Goal: Information Seeking & Learning: Find specific fact

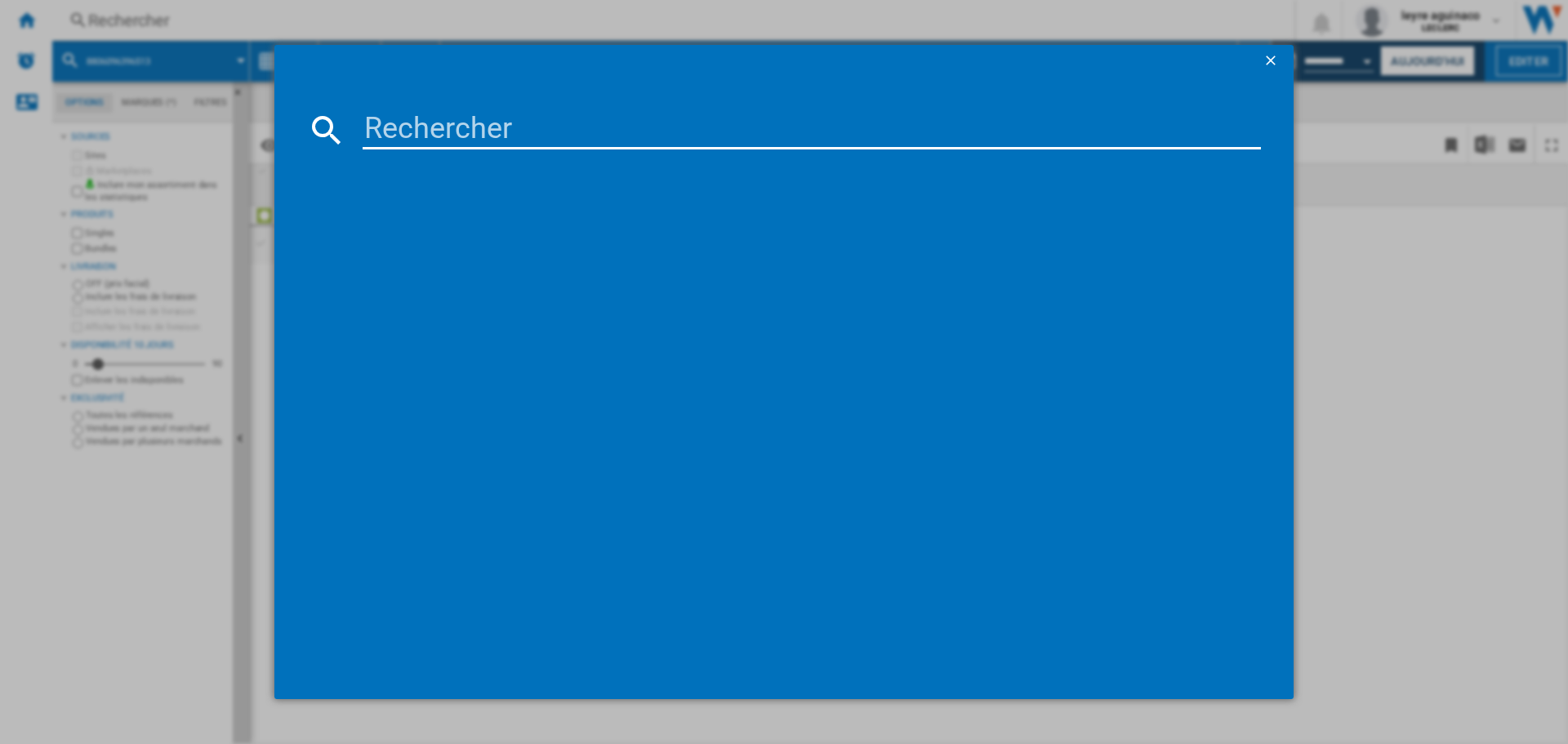
click at [482, 123] on input at bounding box center [812, 130] width 899 height 39
type input "6942351403052"
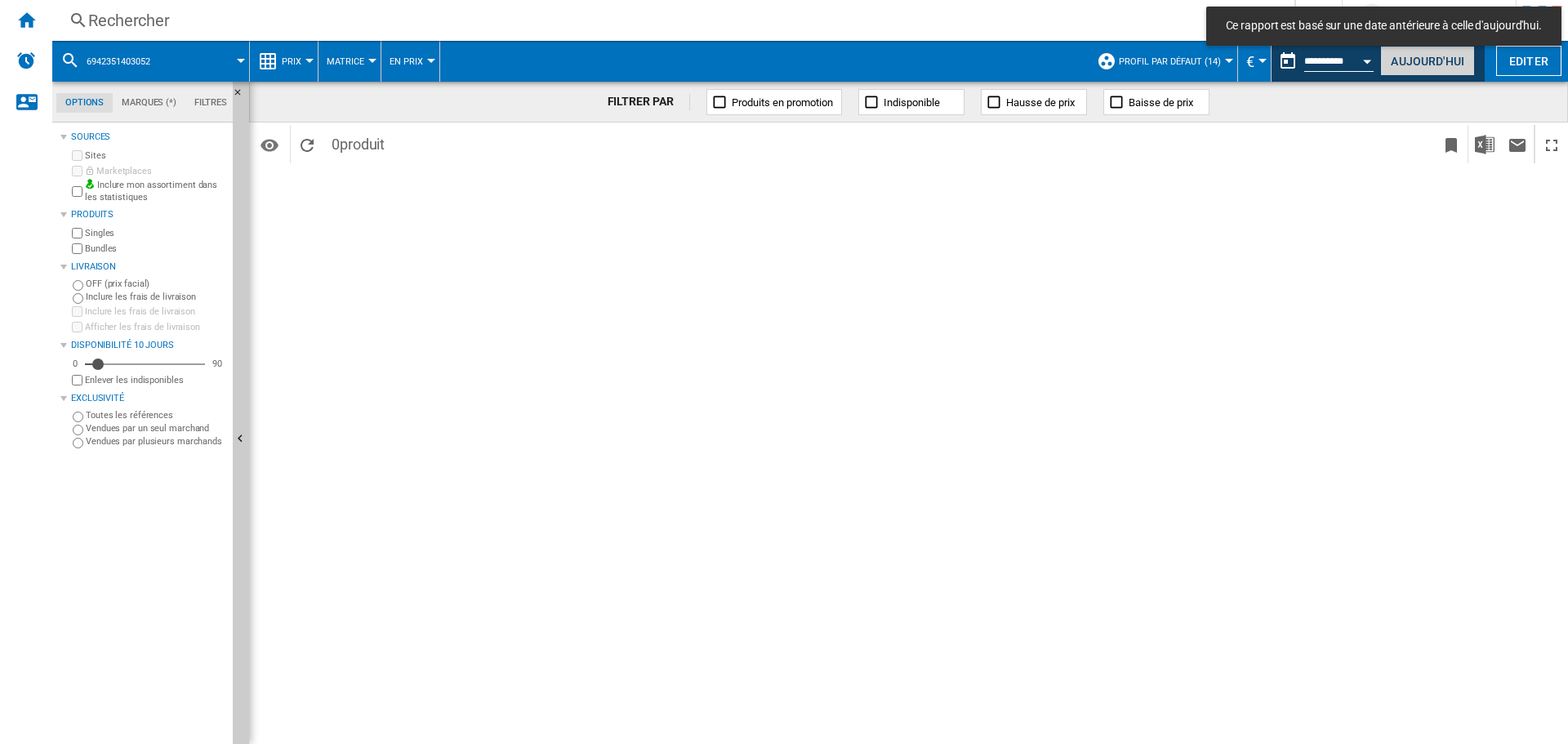
click at [1402, 65] on button "Aujourd'hui" at bounding box center [1428, 61] width 95 height 31
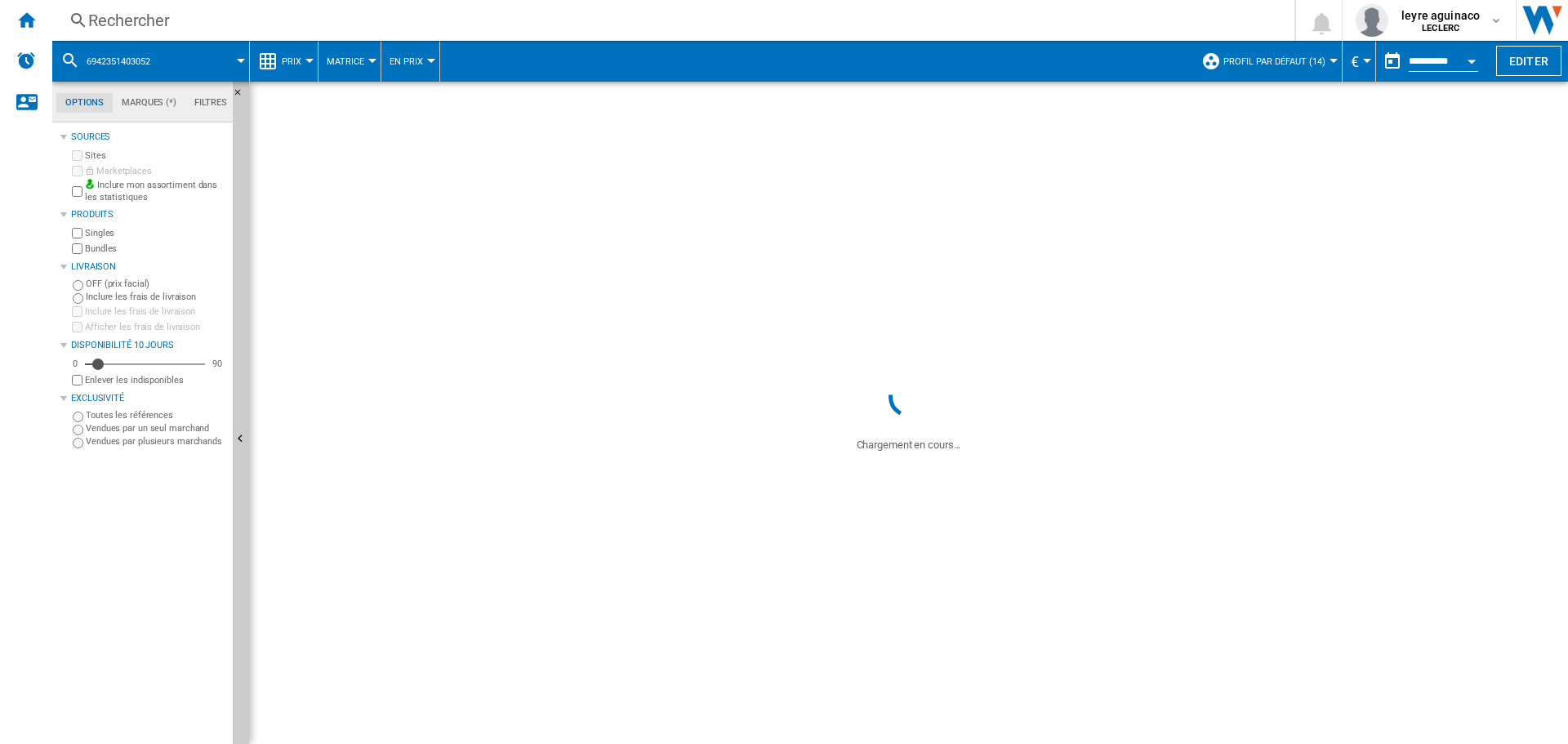
click at [447, 19] on div "Rechercher" at bounding box center [670, 20] width 1164 height 23
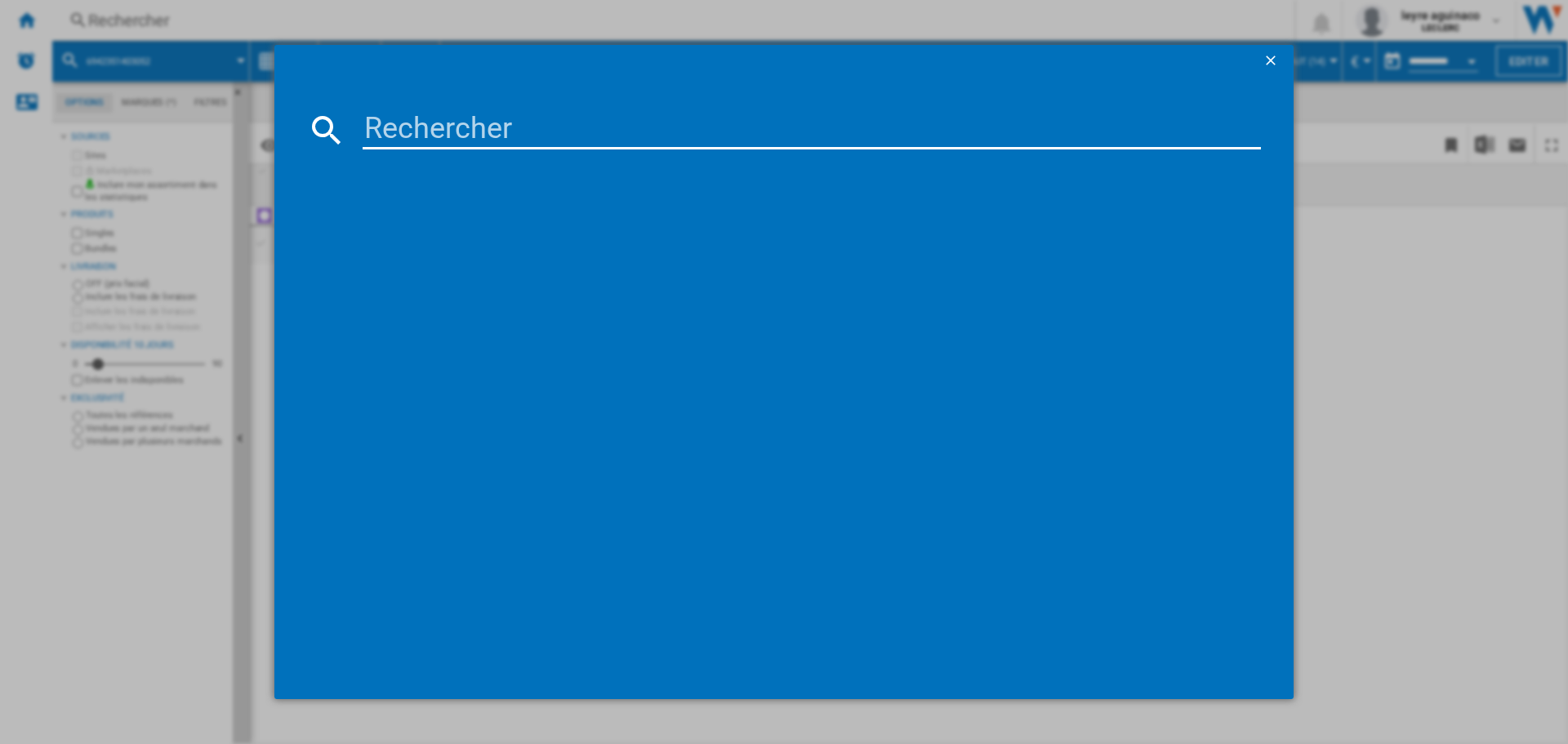
click at [431, 132] on input at bounding box center [812, 130] width 899 height 39
paste input "6942351403052"
type input "6942351403052"
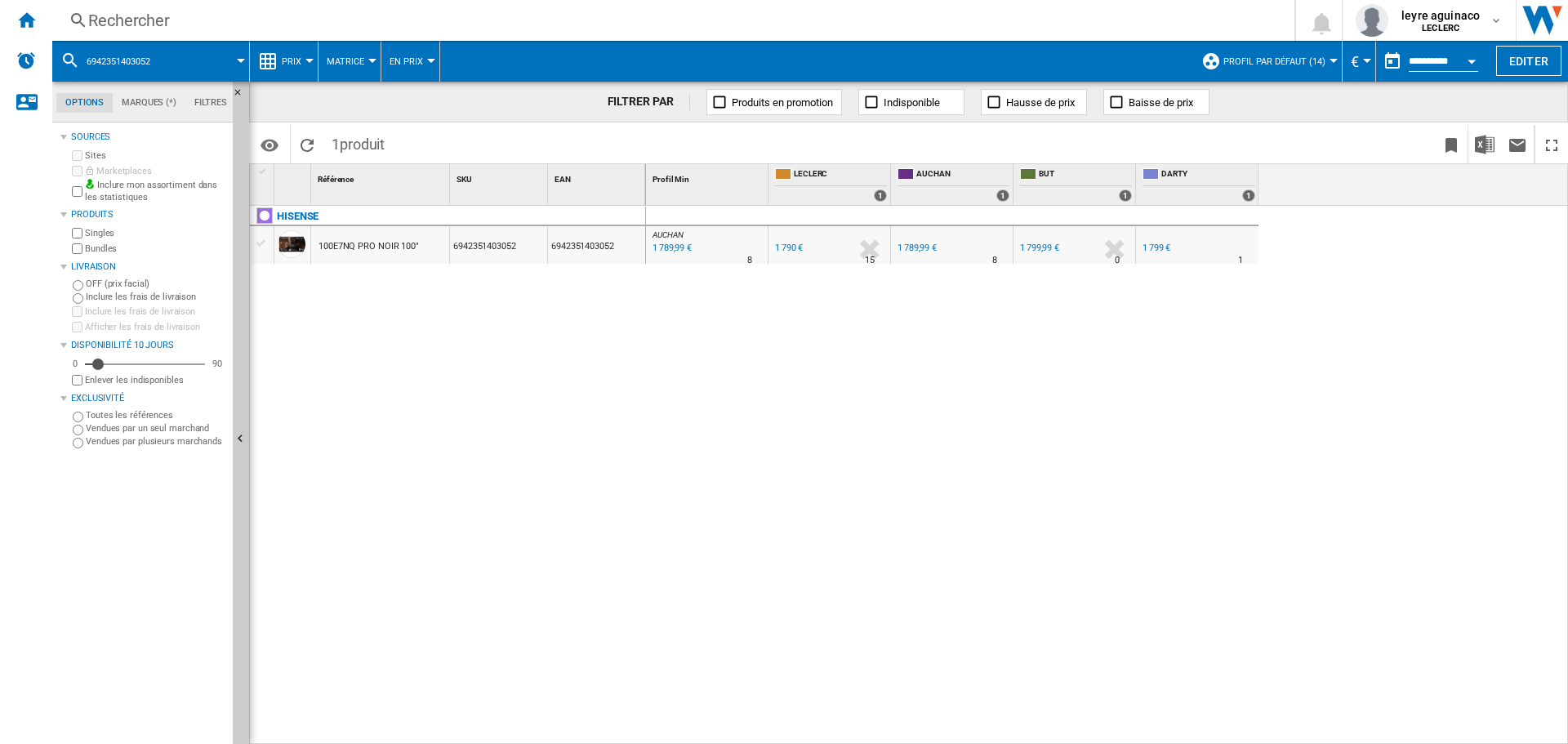
click at [461, 20] on div "Rechercher" at bounding box center [670, 20] width 1164 height 23
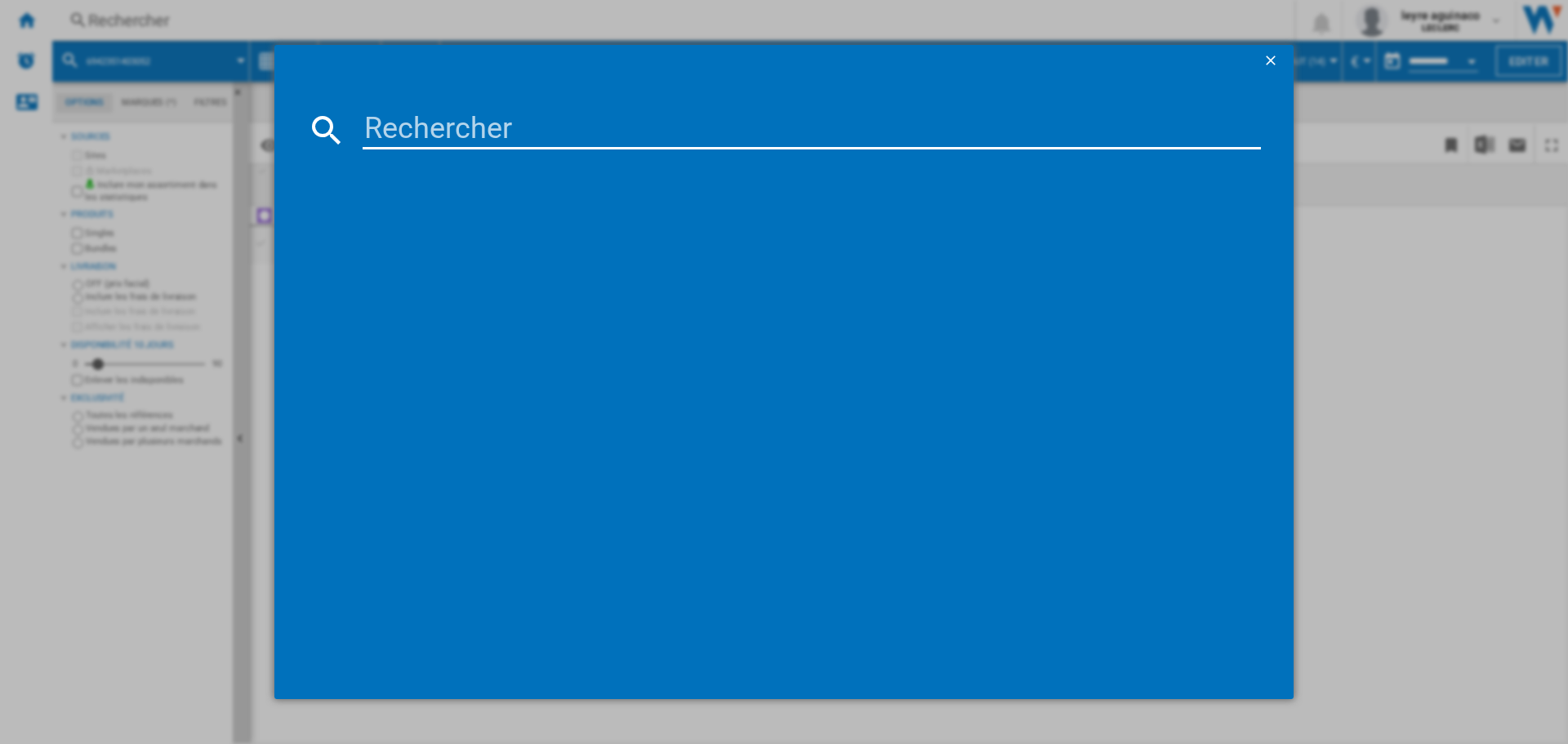
click at [386, 31] on div at bounding box center [784, 372] width 1568 height 744
click at [433, 138] on input at bounding box center [812, 130] width 899 height 39
paste input "6942351406121"
type input "6942351406121"
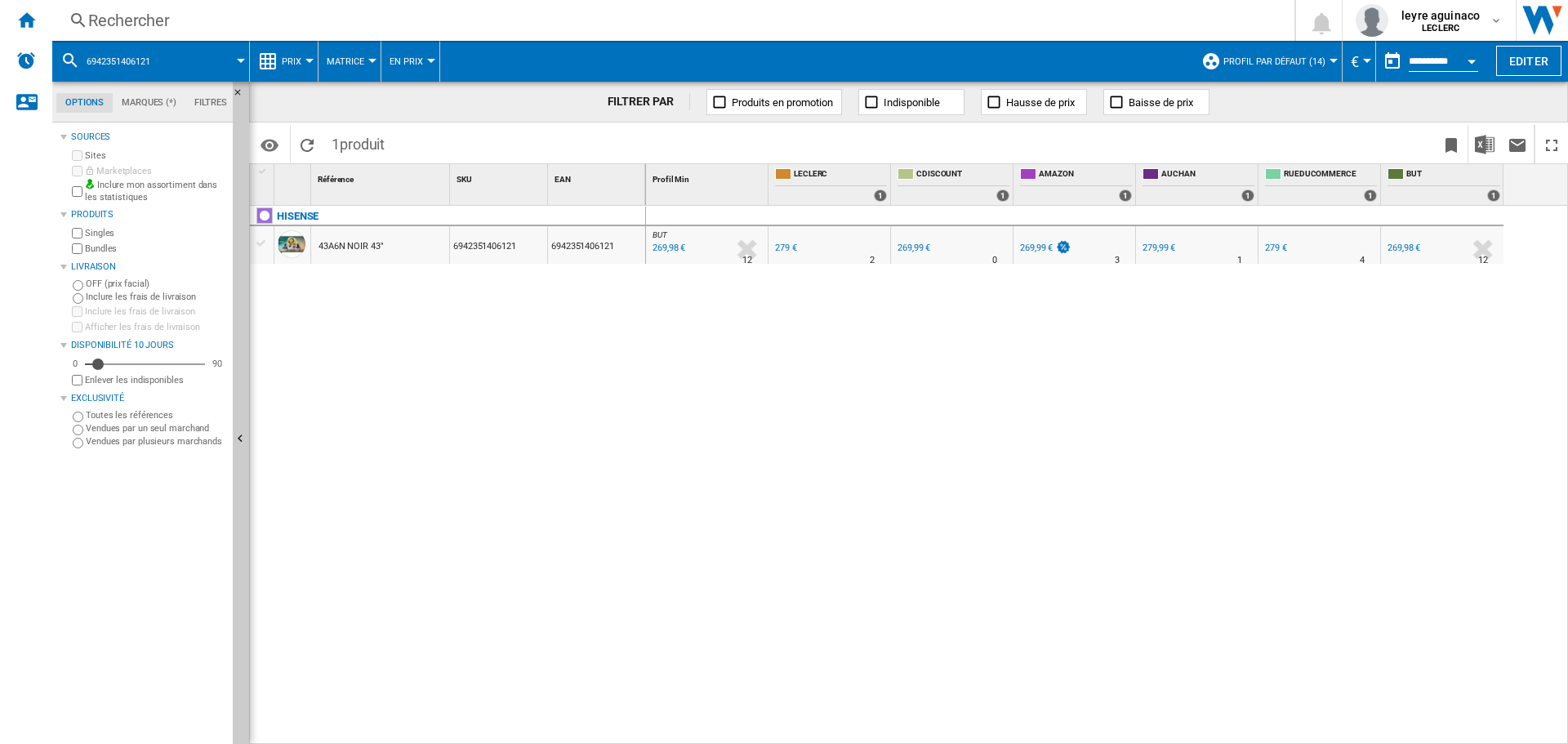
click at [1037, 251] on div "269,99 €" at bounding box center [1036, 248] width 32 height 11
click at [606, 25] on div "Rechercher" at bounding box center [670, 20] width 1164 height 23
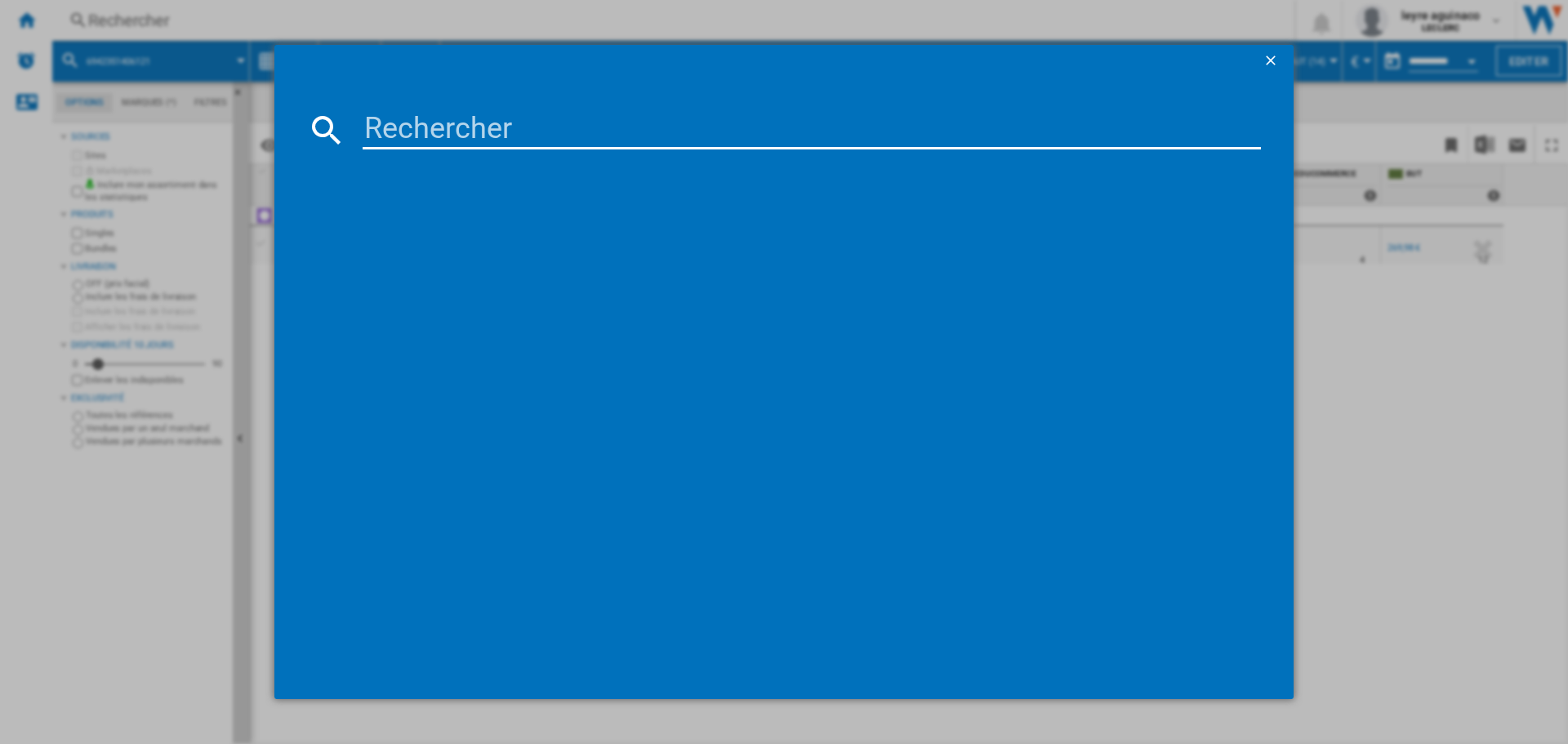
click at [589, 122] on input at bounding box center [812, 130] width 899 height 39
type input "8806084497550"
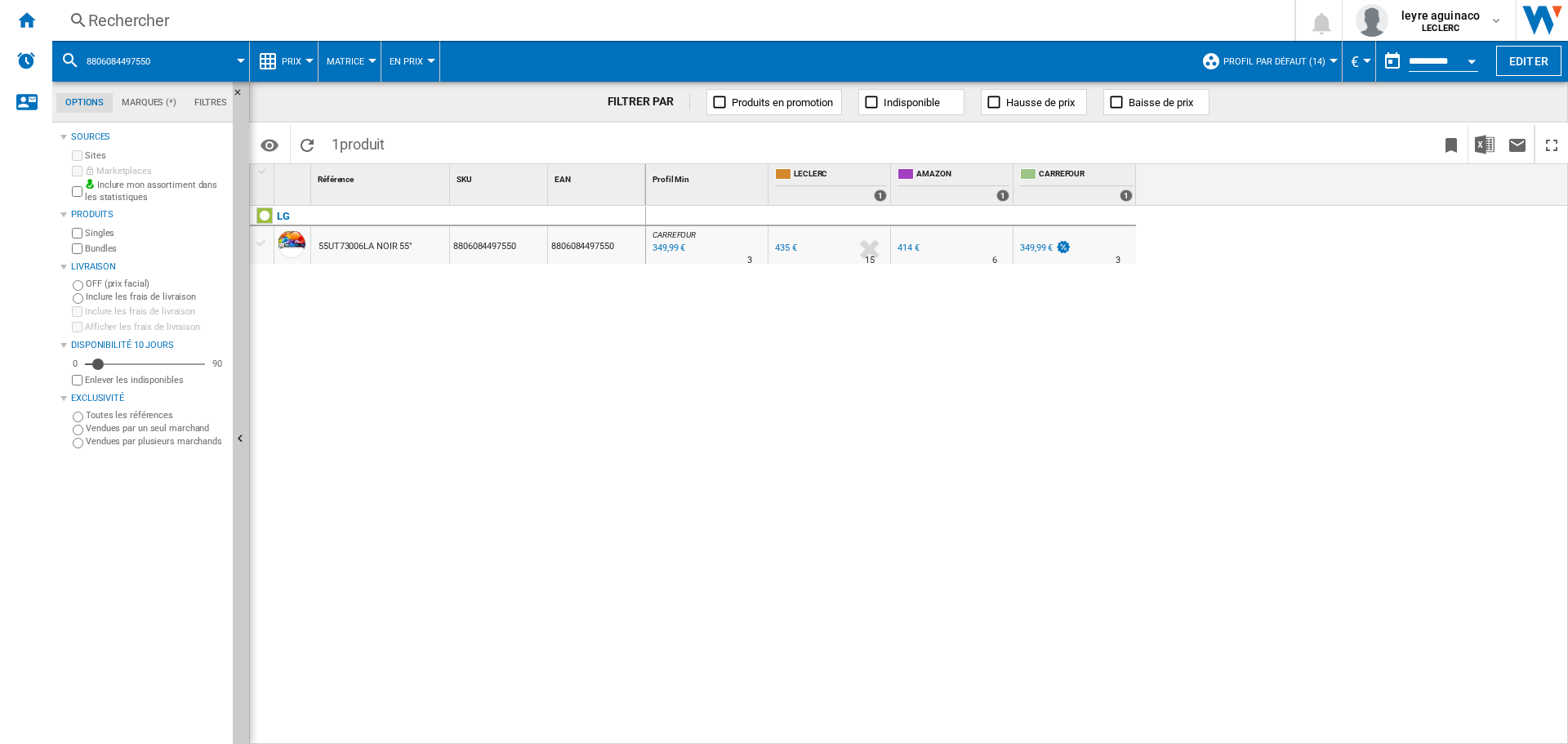
click at [1049, 244] on div "349,99 €" at bounding box center [1036, 248] width 32 height 11
click at [903, 249] on div "414 €" at bounding box center [909, 248] width 22 height 11
click at [527, 12] on div "Rechercher" at bounding box center [670, 20] width 1164 height 23
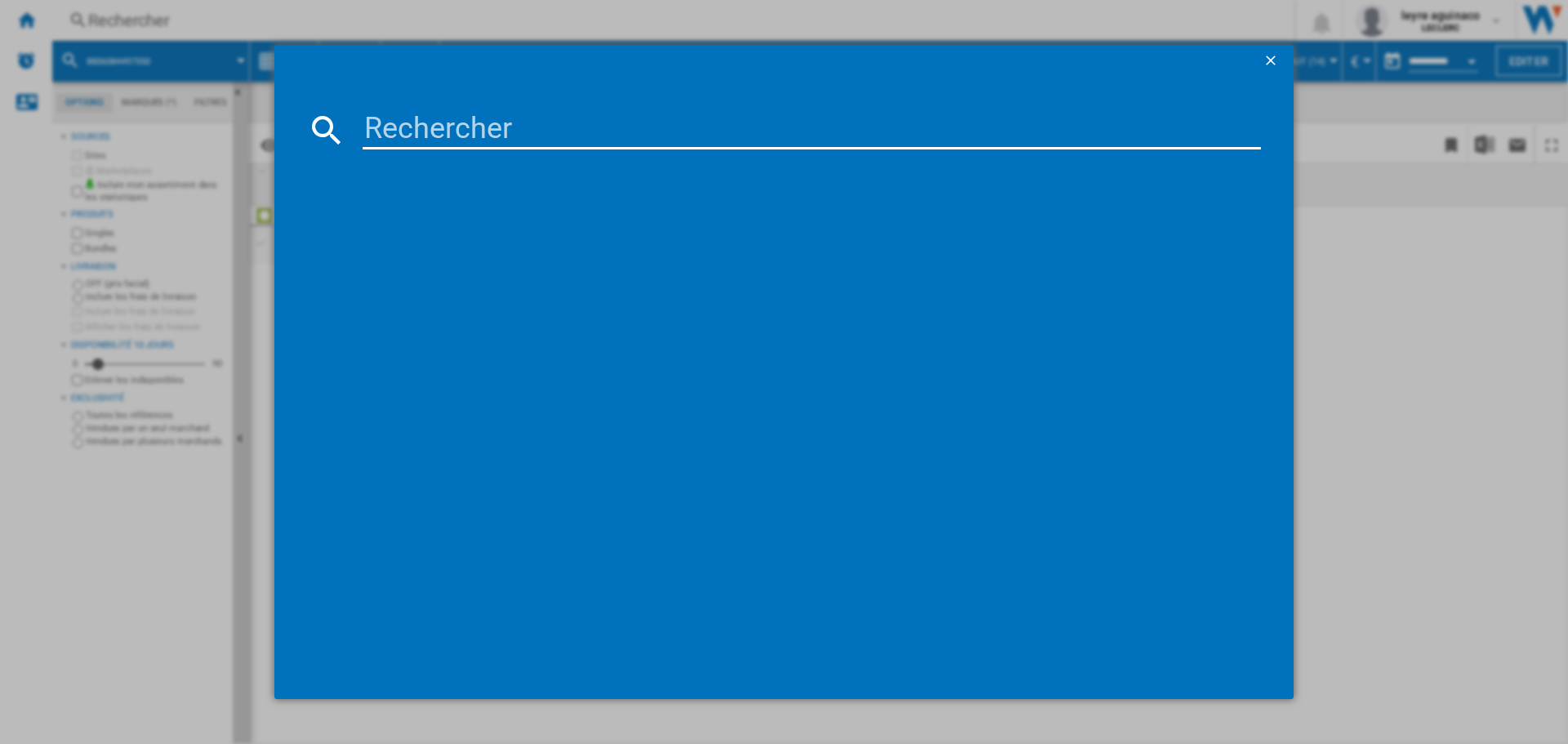
click at [522, 134] on input at bounding box center [812, 130] width 899 height 39
type input "8806087084252"
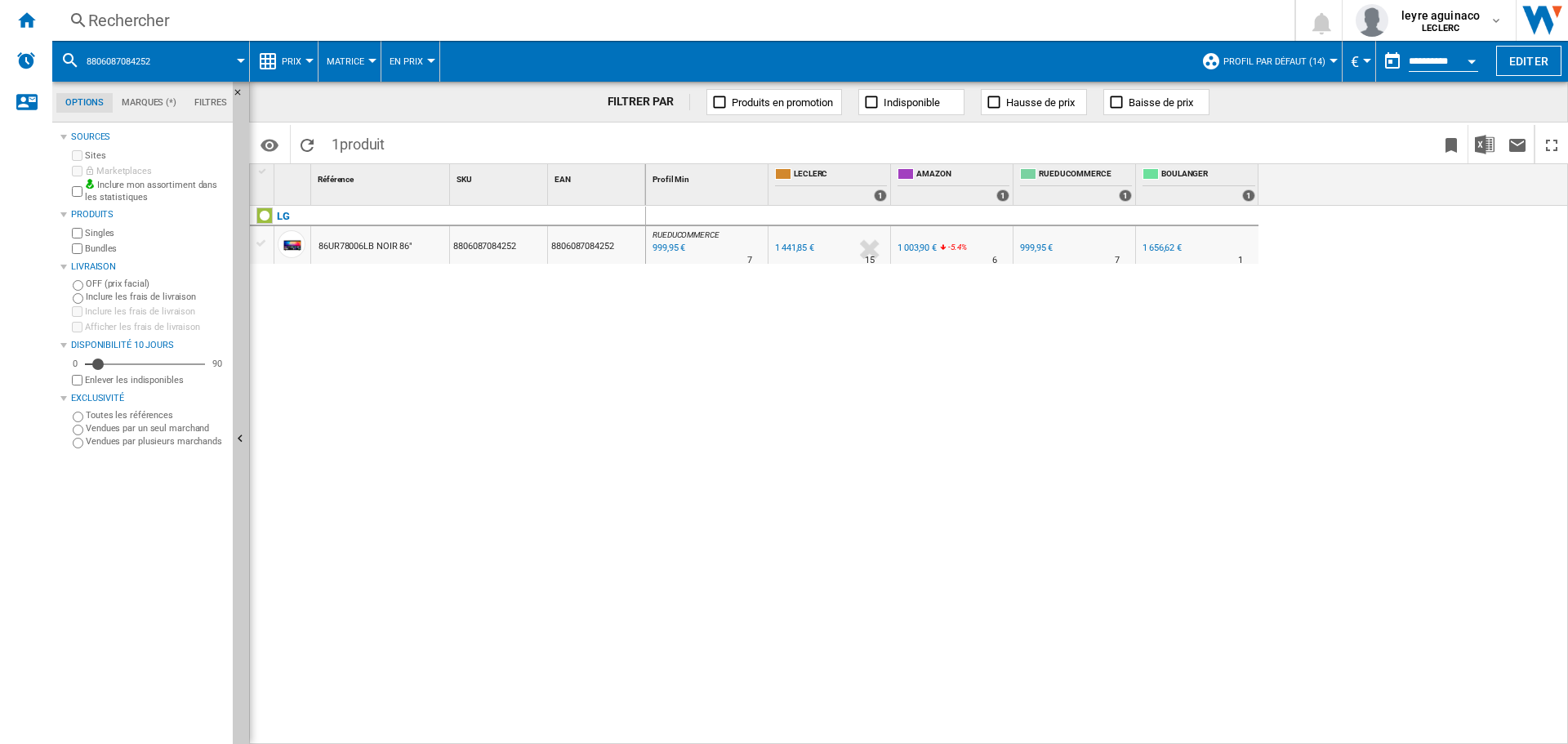
click at [1161, 245] on div "1 656,62 €" at bounding box center [1162, 248] width 39 height 11
click at [922, 243] on div "1 003,90 €" at bounding box center [917, 248] width 39 height 11
click at [701, 24] on div "Rechercher" at bounding box center [670, 20] width 1164 height 23
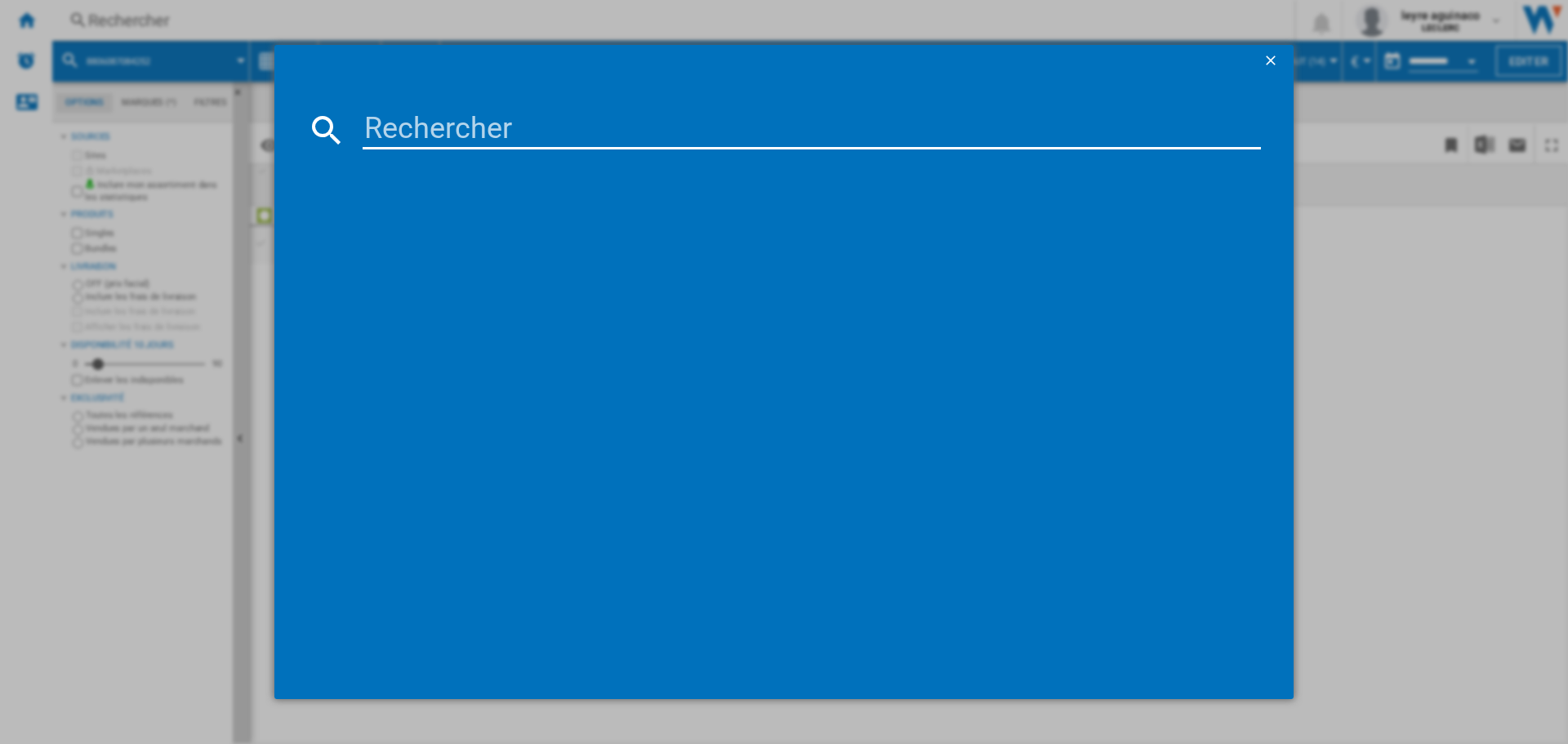
click at [666, 135] on input at bounding box center [812, 130] width 899 height 39
type input "8718863046258"
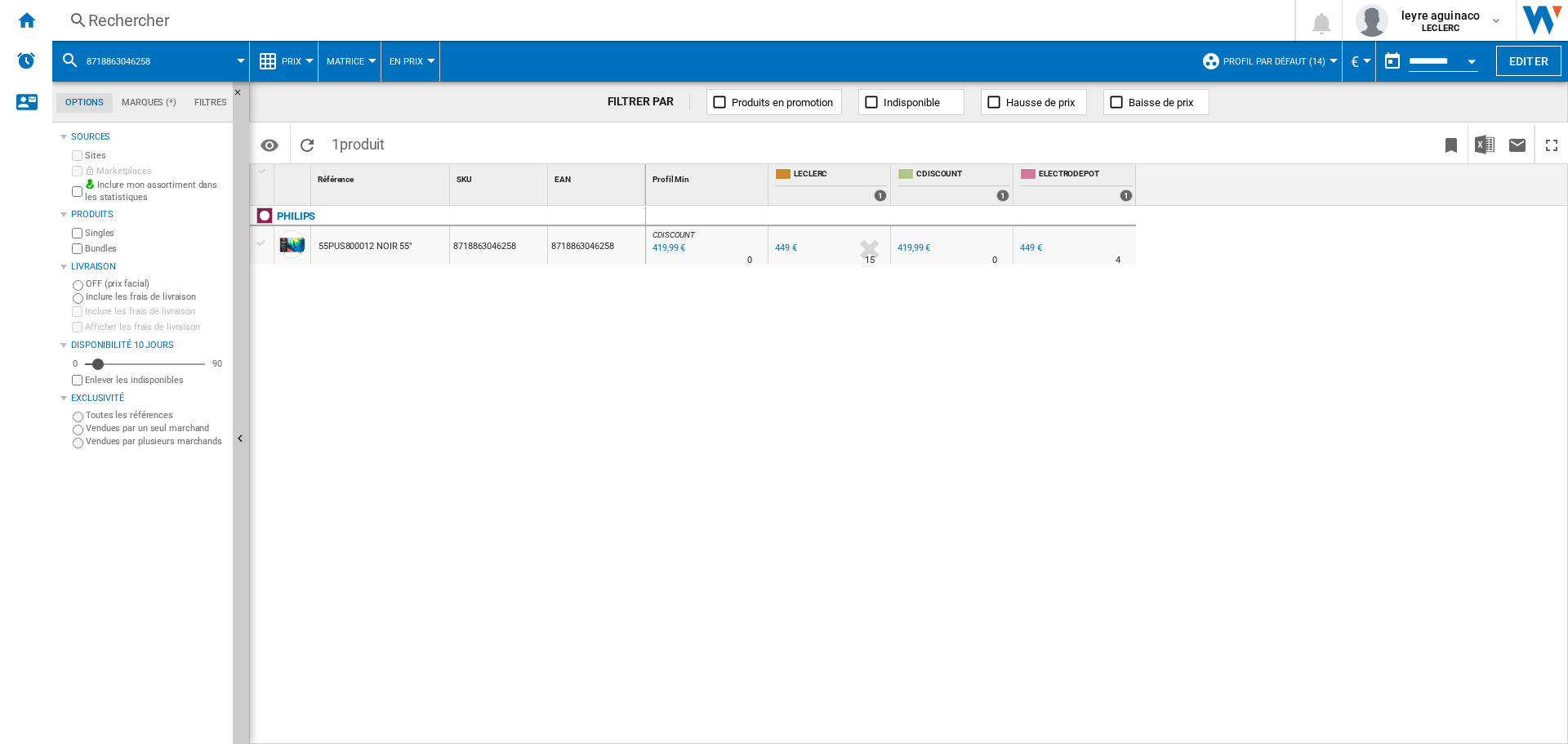
click at [917, 243] on div "419,99 €" at bounding box center [914, 248] width 32 height 11
click at [654, 33] on div "Rechercher Rechercher 0 leyre aguinaco LECLERC LECLERC Mes paramètres Se déconn…" at bounding box center [810, 20] width 1516 height 41
click at [651, 23] on div "Rechercher" at bounding box center [670, 20] width 1164 height 23
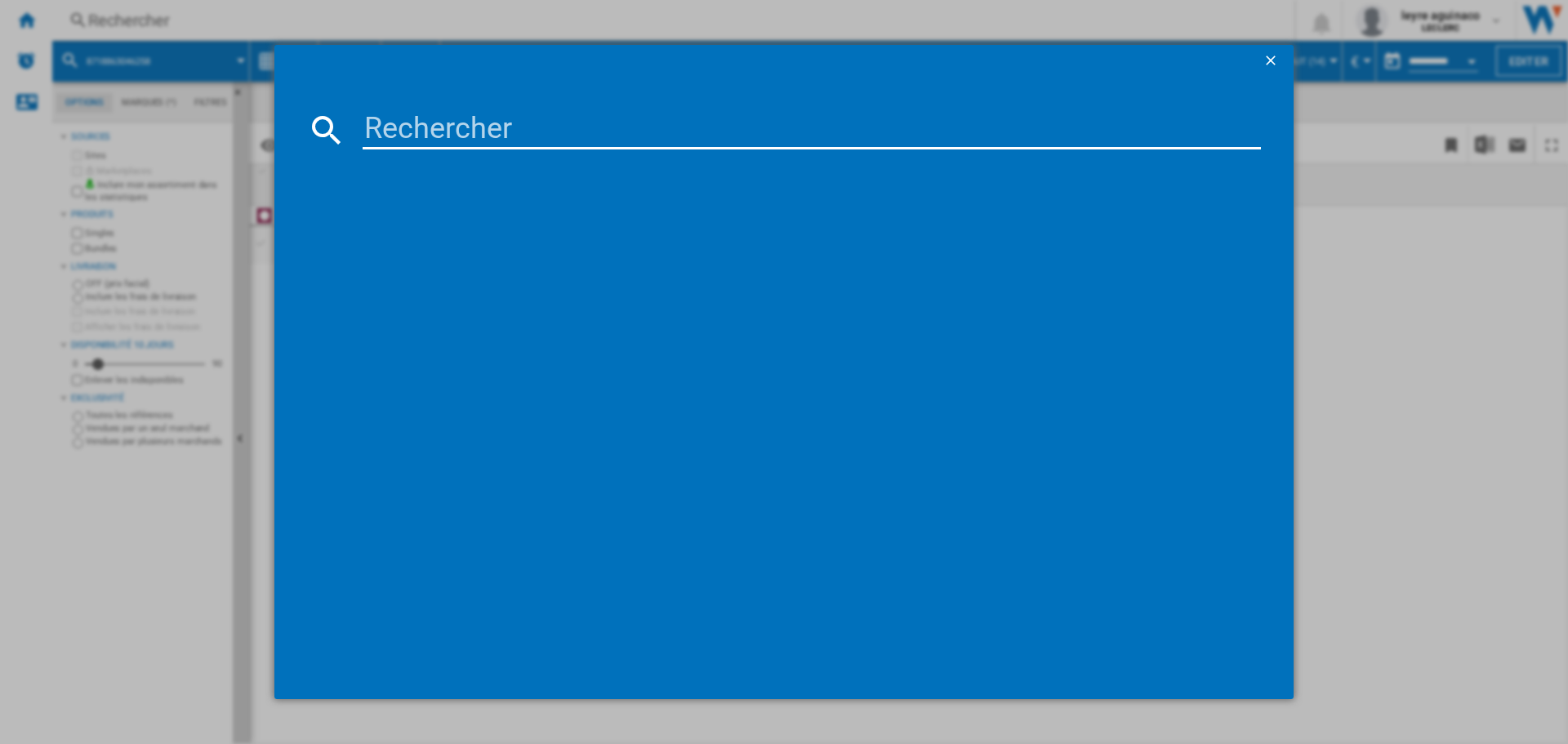
click at [603, 140] on input at bounding box center [812, 130] width 899 height 39
type input "8806097122258"
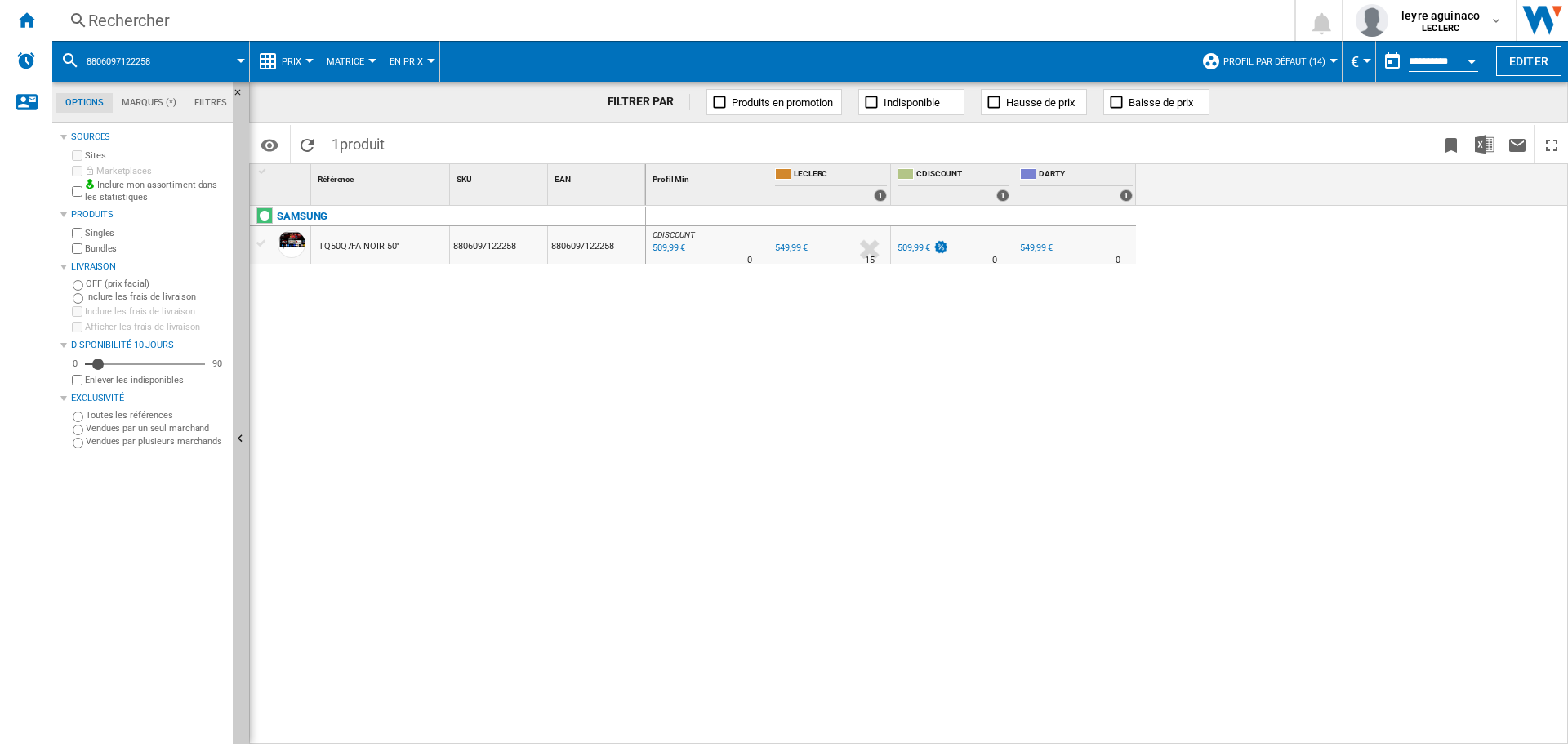
click at [897, 251] on div "509,99 €" at bounding box center [922, 248] width 54 height 16
click at [646, 19] on div "Rechercher" at bounding box center [670, 20] width 1164 height 23
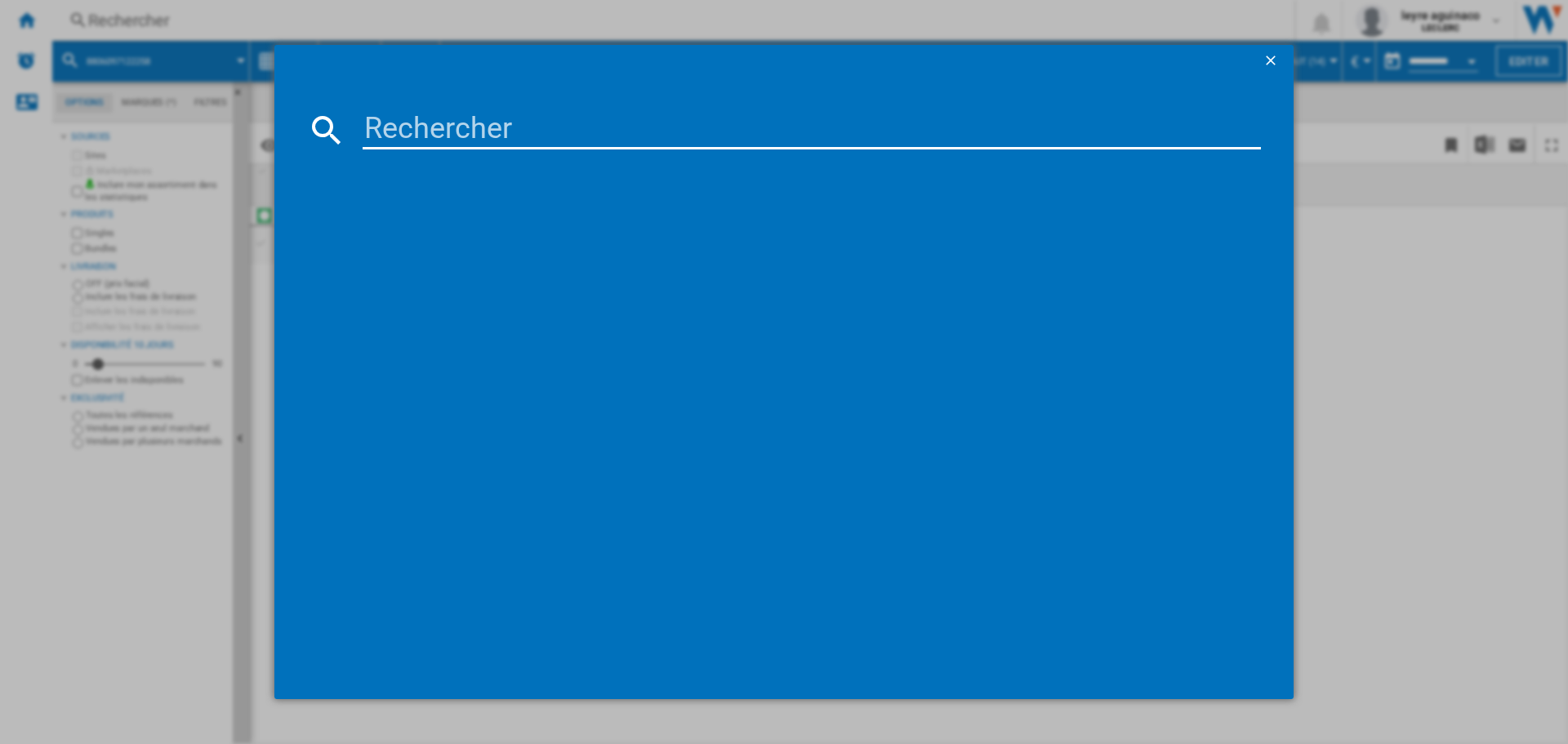
type input "8806095973517"
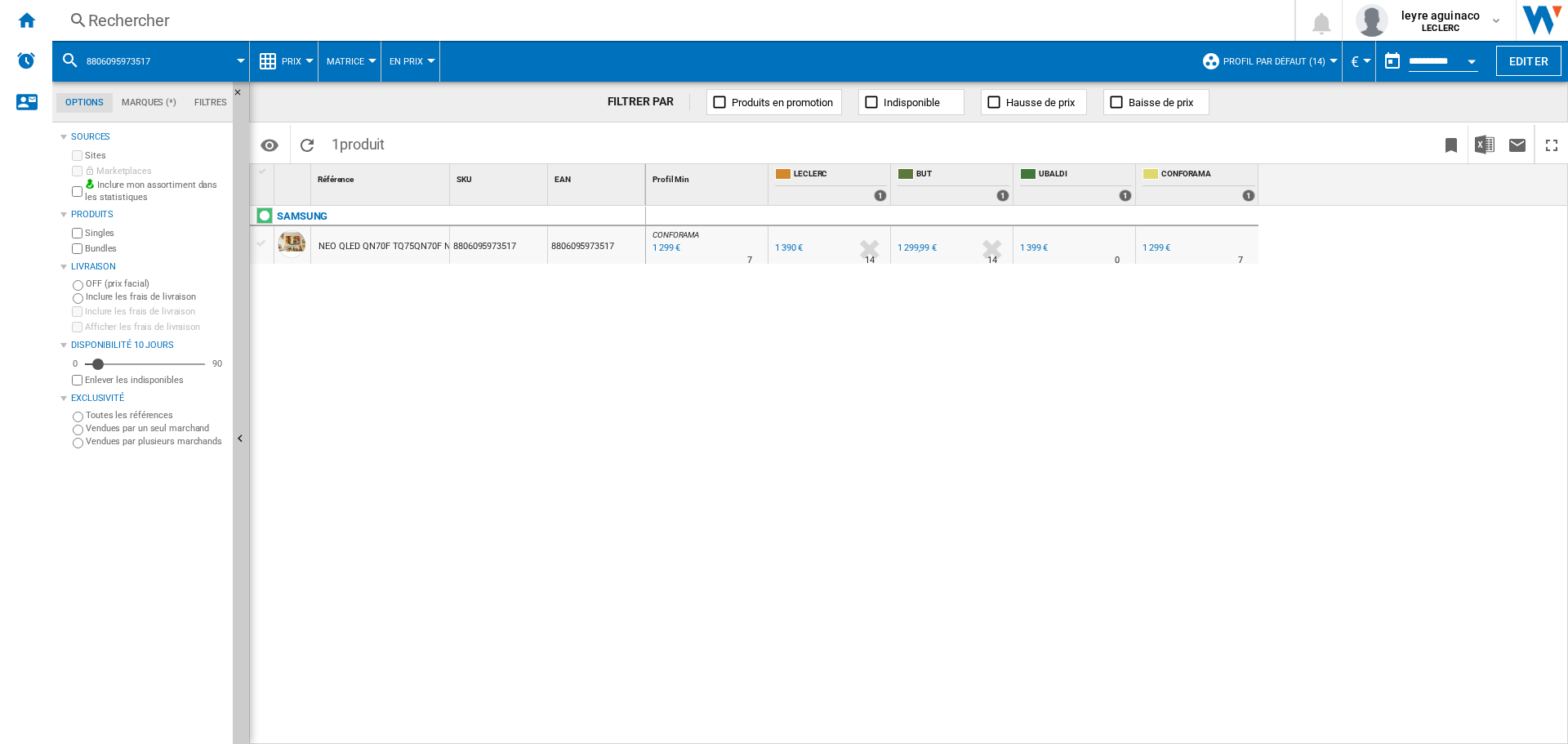
click at [630, 29] on div "Rechercher" at bounding box center [670, 20] width 1164 height 23
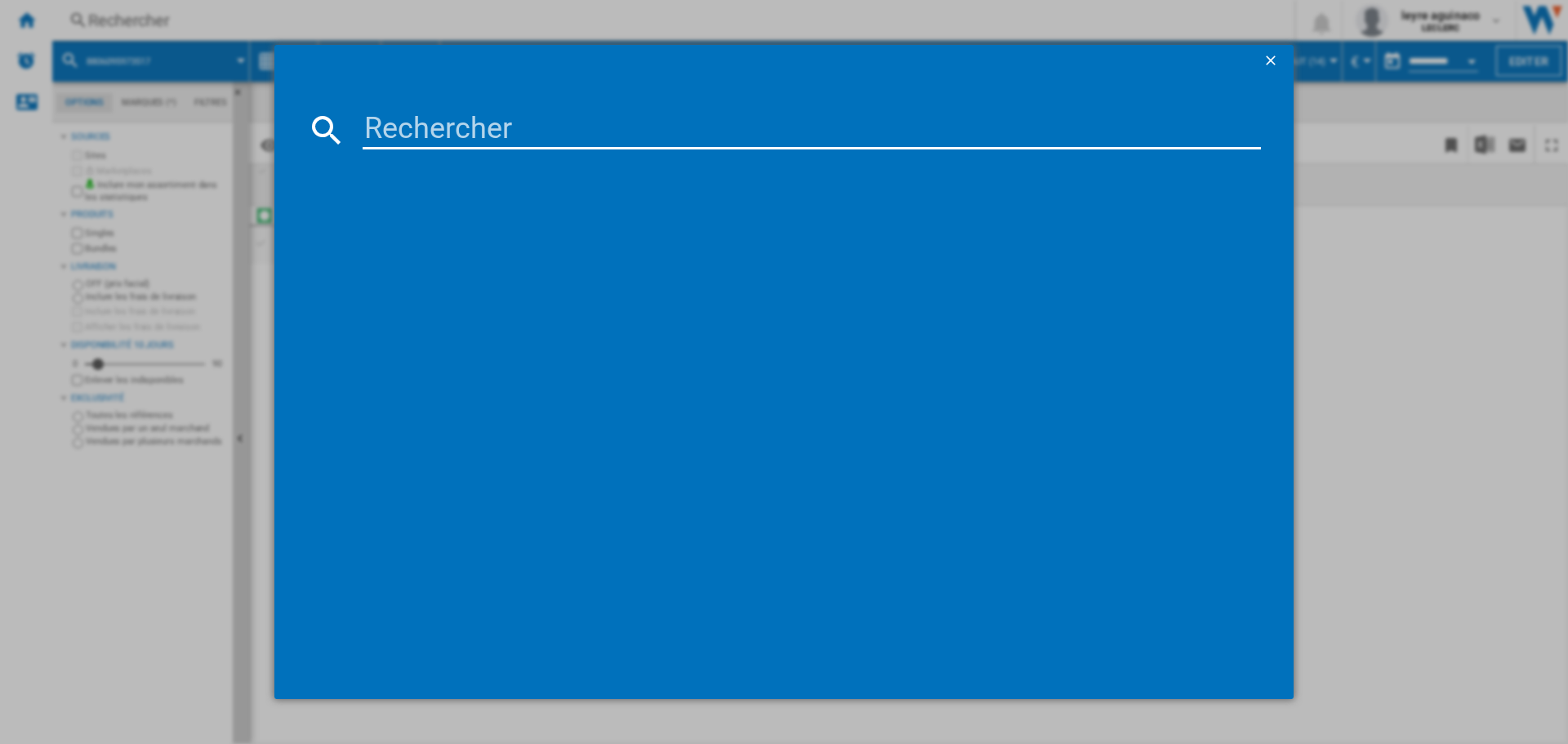
drag, startPoint x: 609, startPoint y: 115, endPoint x: 610, endPoint y: 124, distance: 9.1
click at [609, 119] on input at bounding box center [812, 130] width 899 height 39
type input "8806097067702"
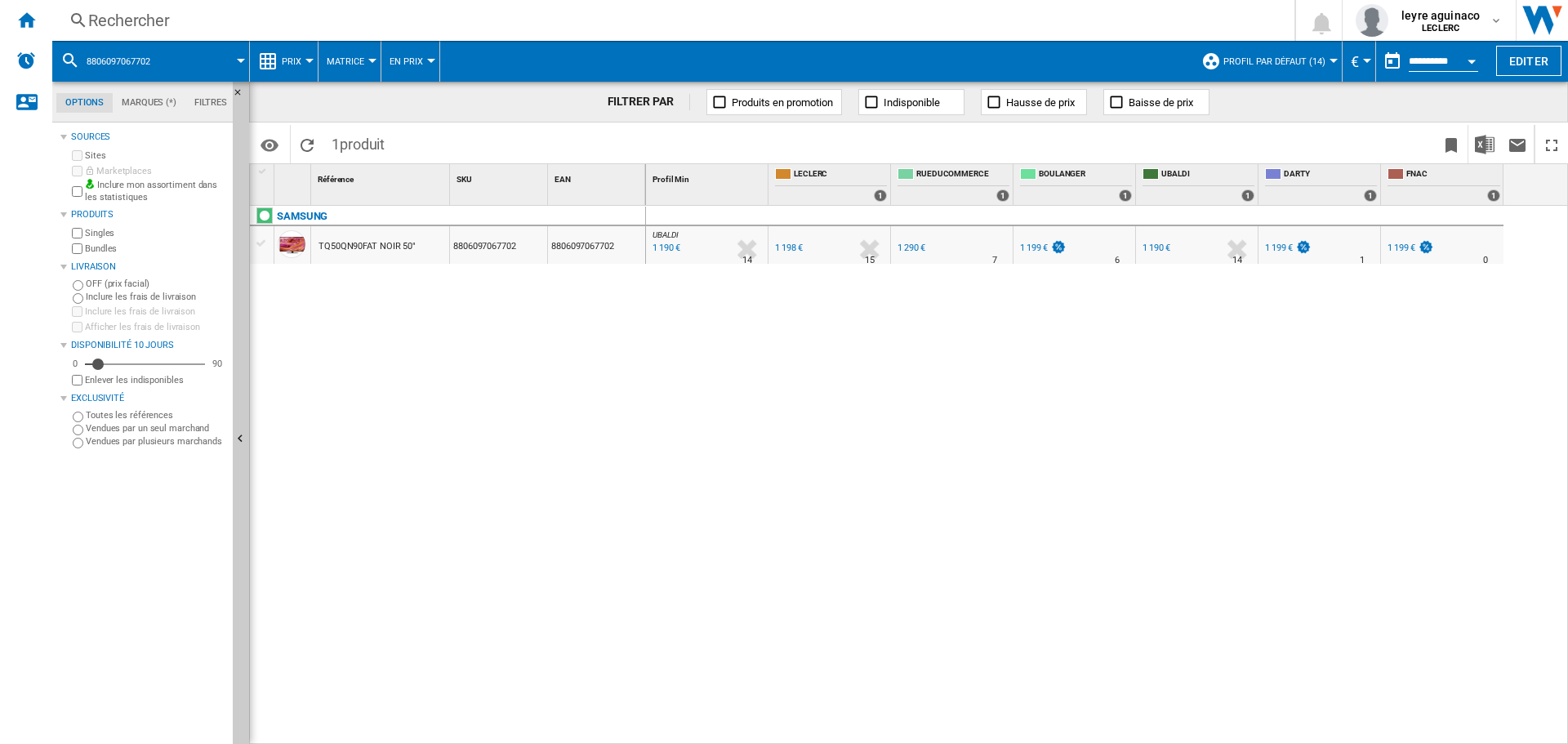
click at [605, 27] on div "Rechercher" at bounding box center [670, 20] width 1164 height 23
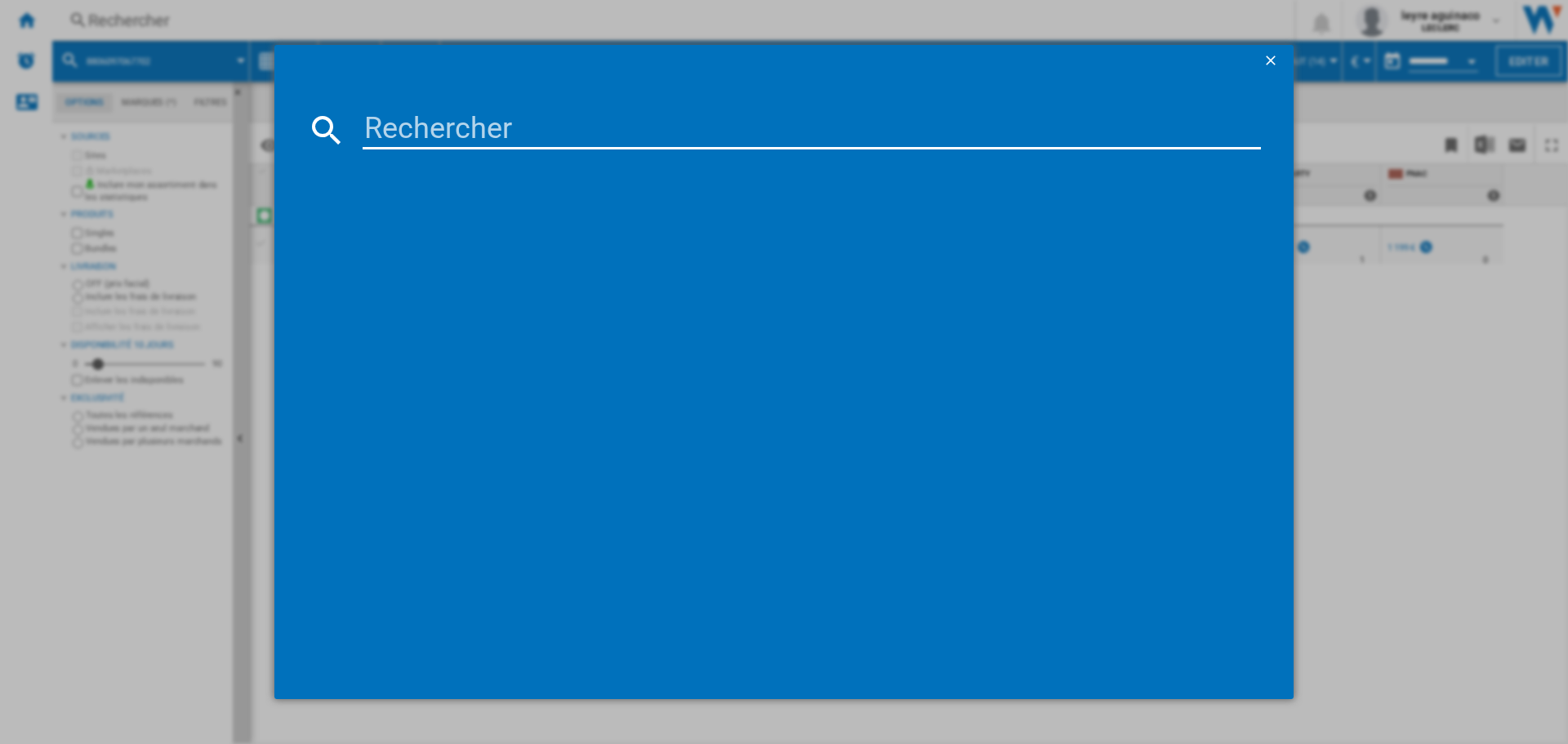
click at [558, 130] on input at bounding box center [812, 130] width 899 height 39
type input "8806097124153"
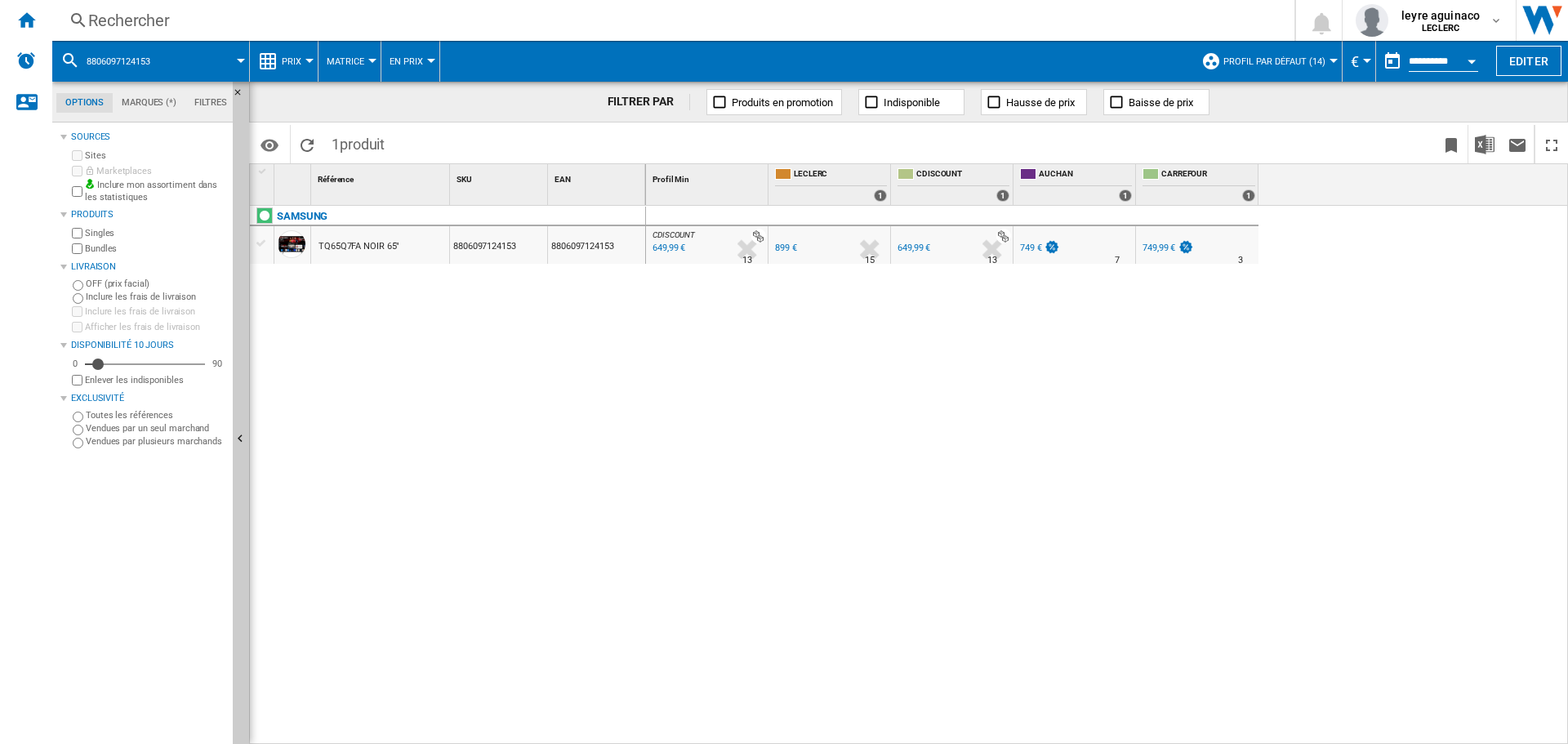
click at [601, 16] on div "Rechercher" at bounding box center [670, 20] width 1164 height 23
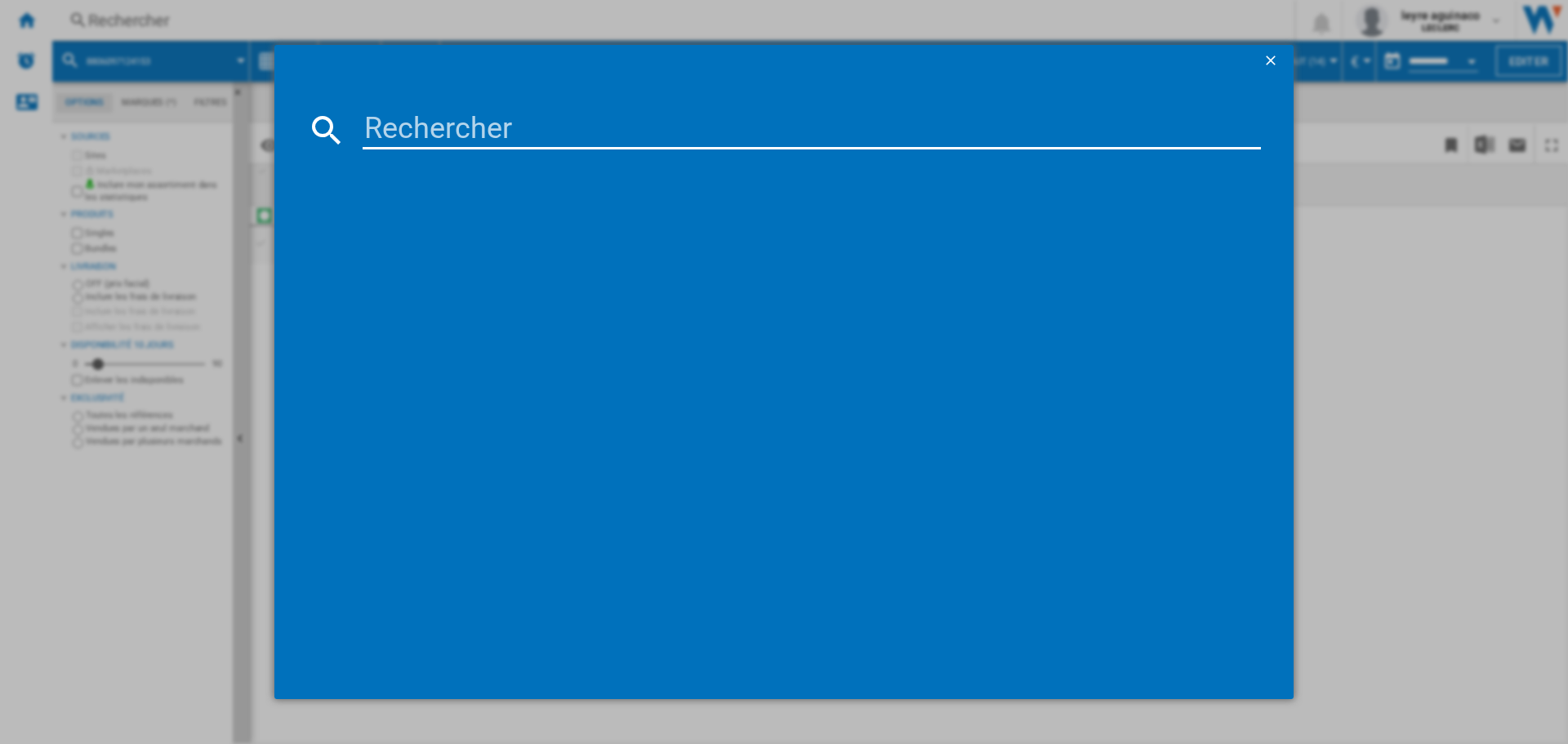
click at [578, 125] on input at bounding box center [812, 130] width 899 height 39
type input "8806097124153"
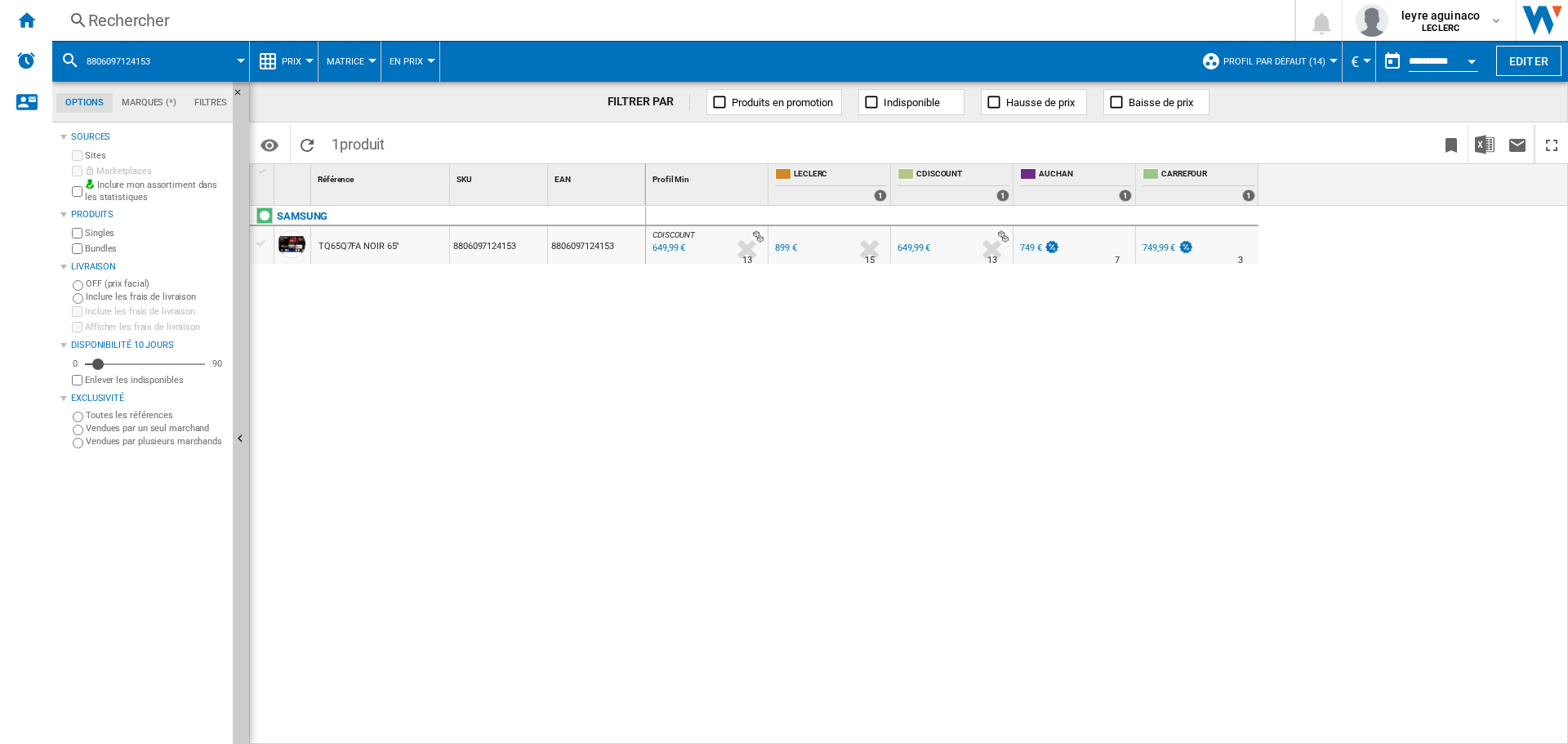
click at [921, 247] on div "649,99 €" at bounding box center [914, 248] width 32 height 11
click at [627, 26] on div "Rechercher" at bounding box center [670, 20] width 1164 height 23
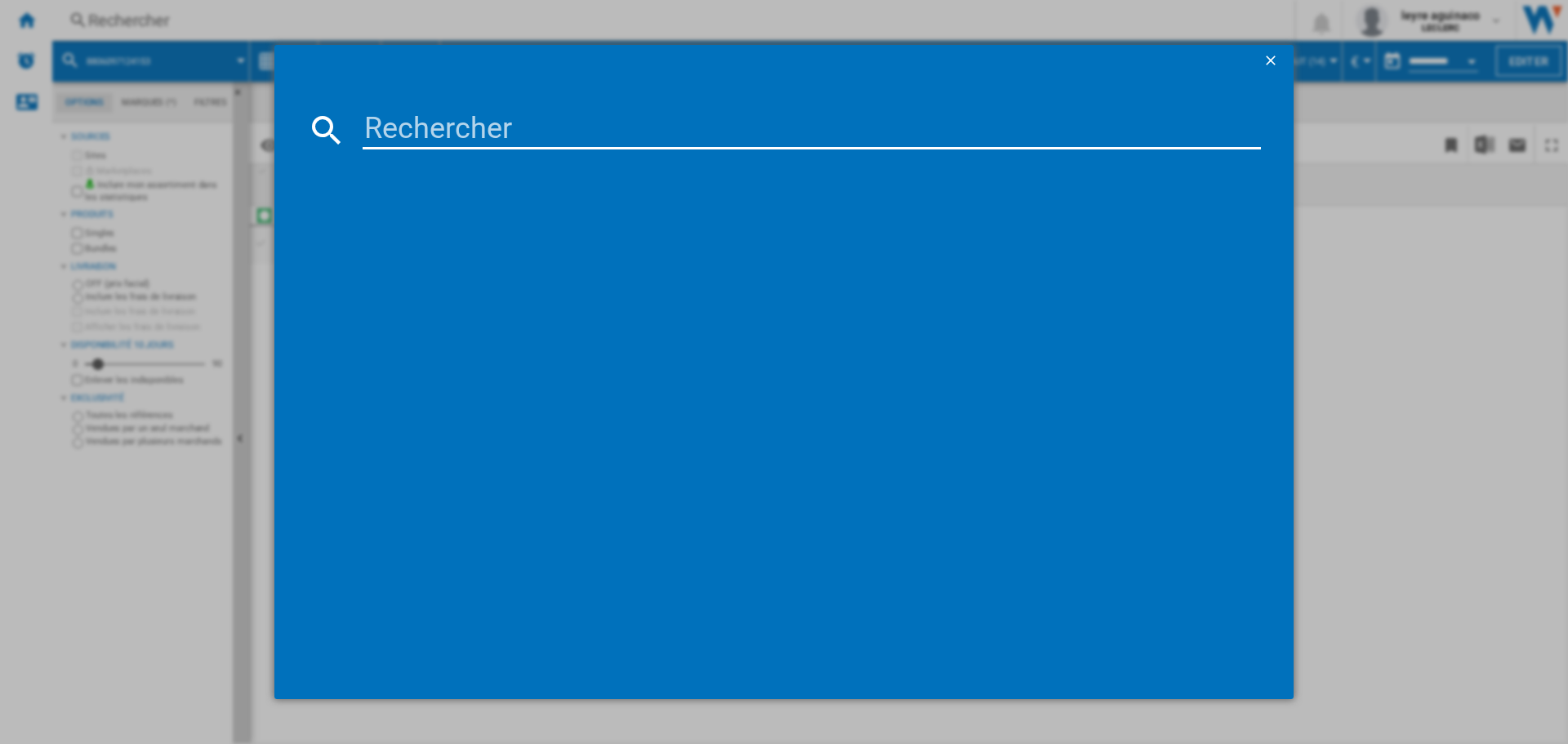
click at [601, 121] on input at bounding box center [812, 130] width 899 height 39
type input "8806097122593"
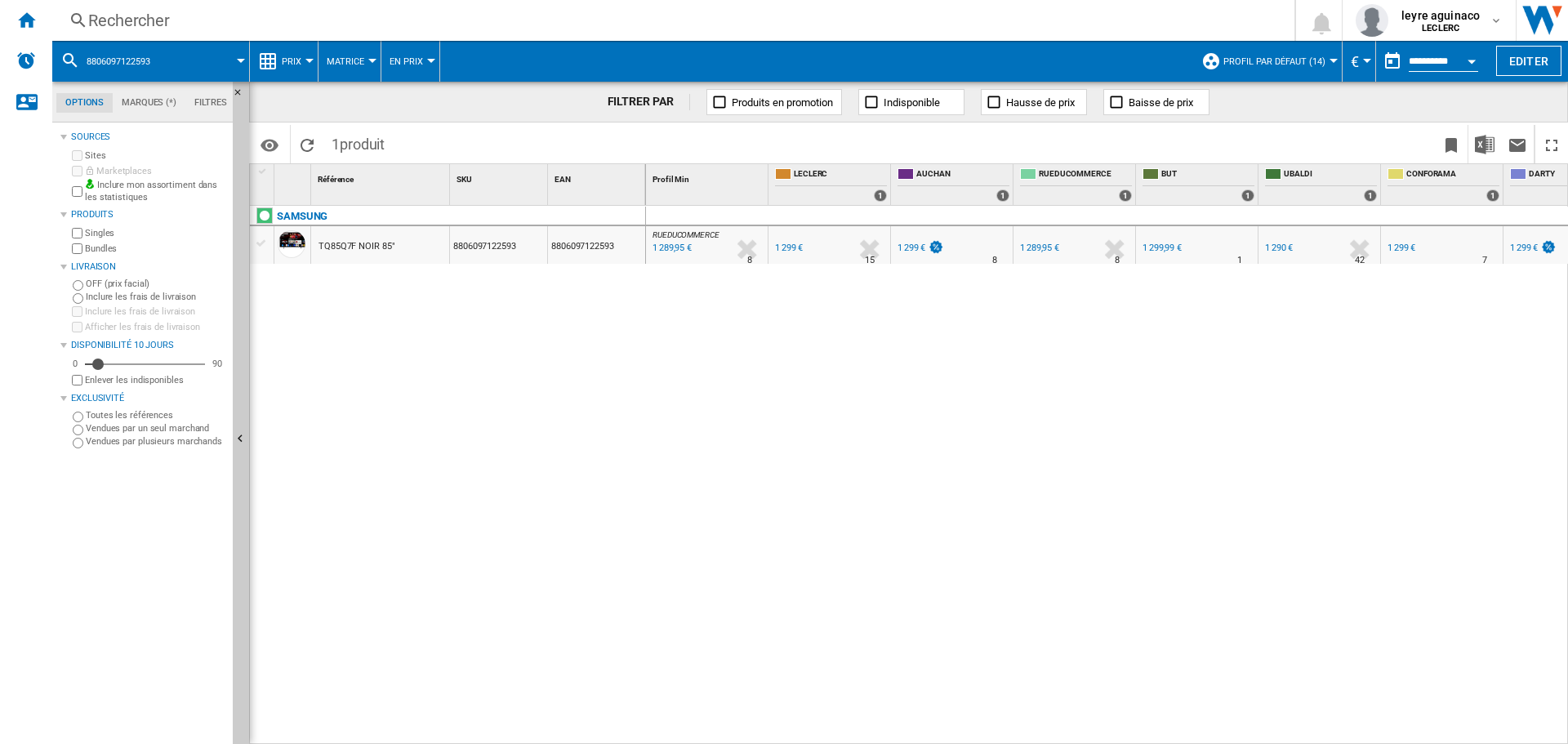
click at [496, 17] on div "Rechercher" at bounding box center [670, 20] width 1164 height 23
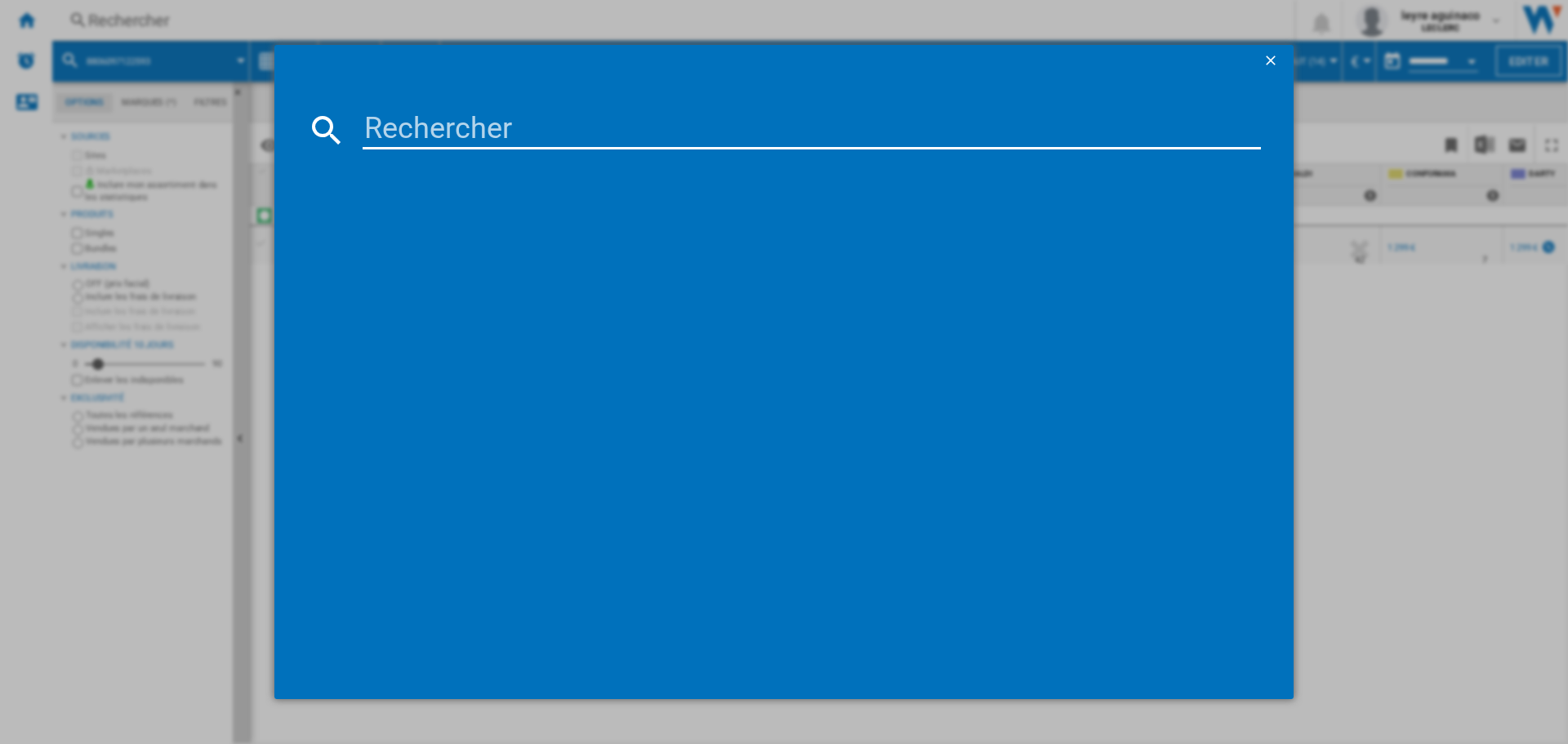
click at [459, 137] on input at bounding box center [812, 130] width 899 height 39
type input "8806097122579"
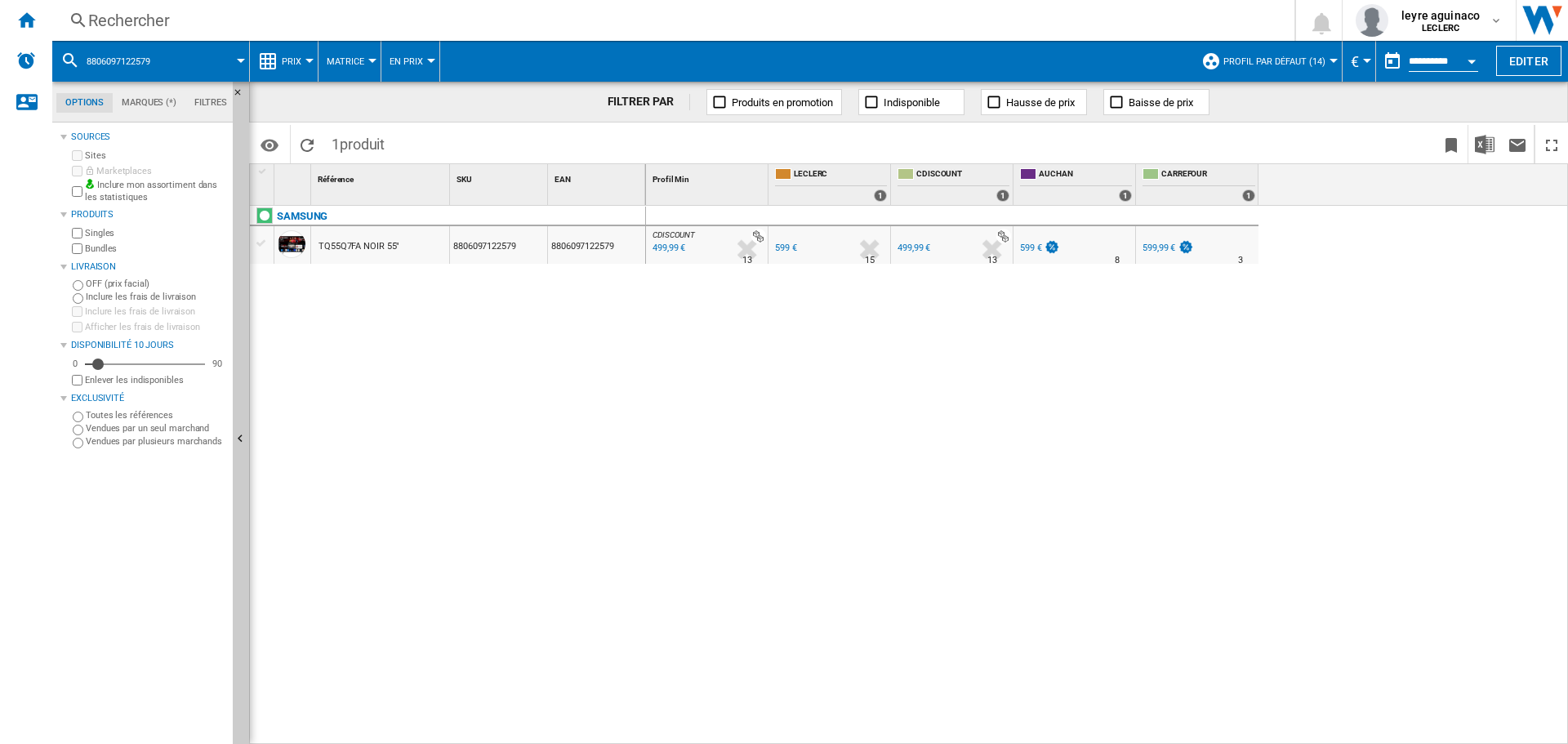
click at [915, 245] on div "499,99 €" at bounding box center [914, 248] width 32 height 11
click at [539, 21] on div "Rechercher" at bounding box center [670, 20] width 1164 height 23
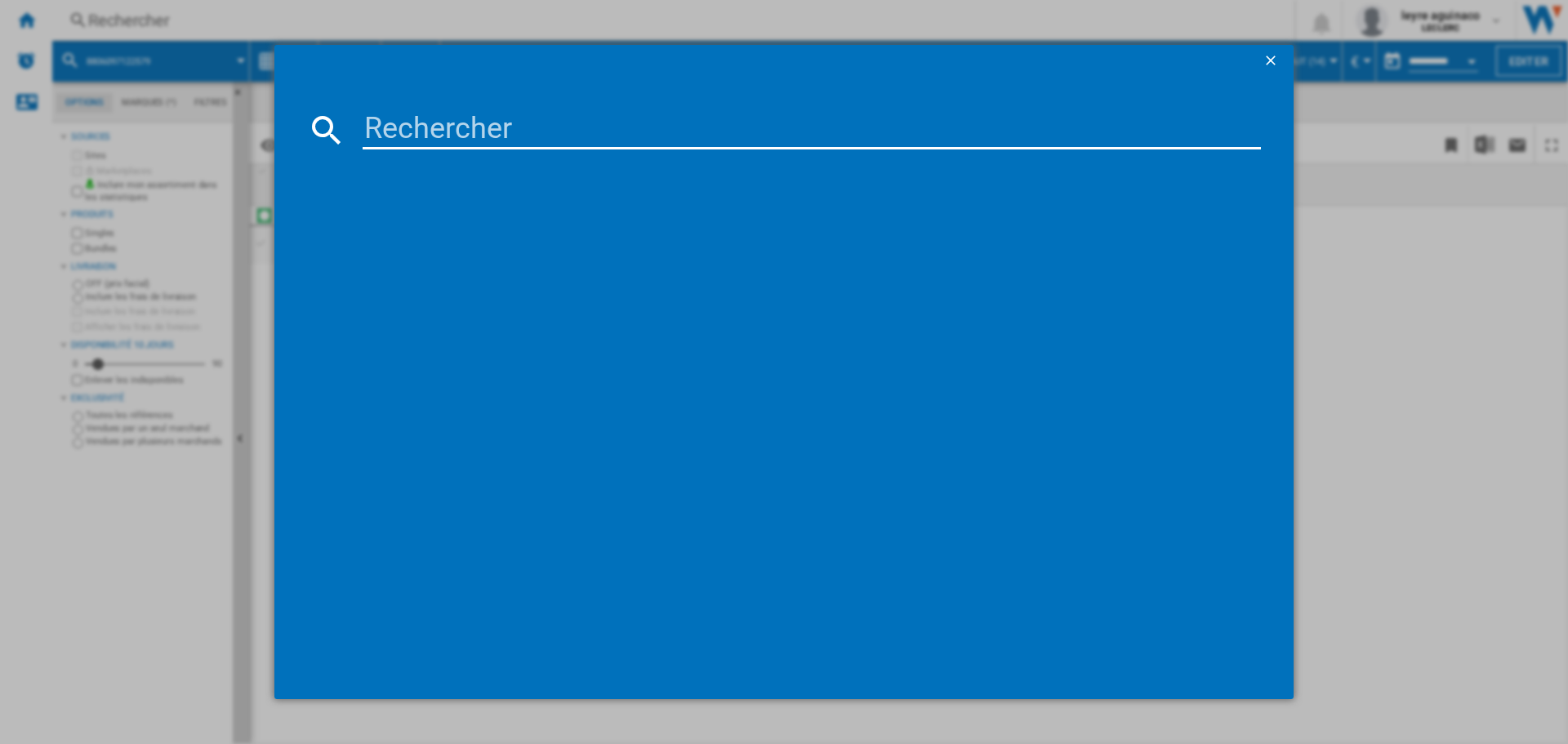
click at [497, 131] on input at bounding box center [812, 130] width 899 height 39
type input "6942351402475"
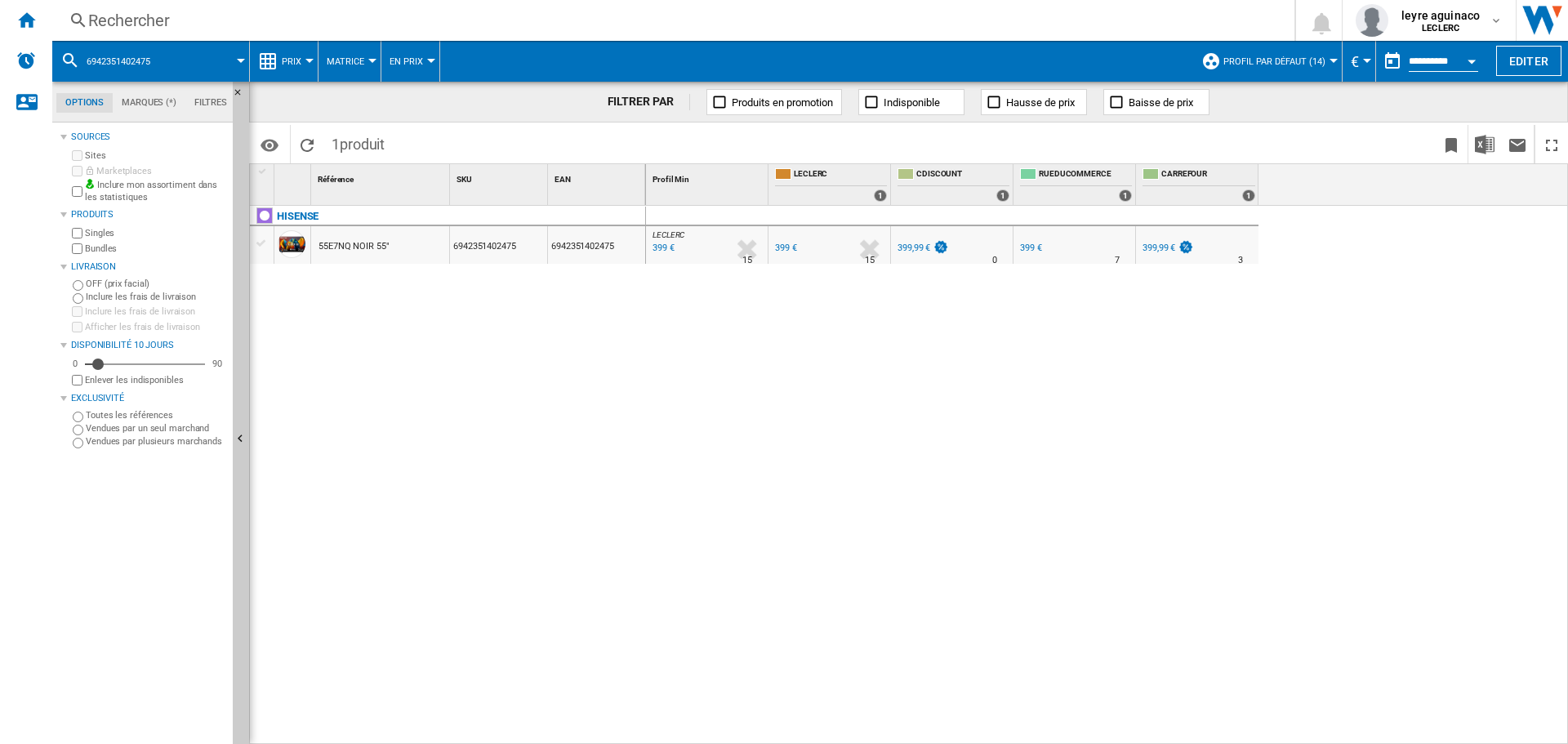
click at [602, 31] on div "Rechercher" at bounding box center [670, 20] width 1164 height 23
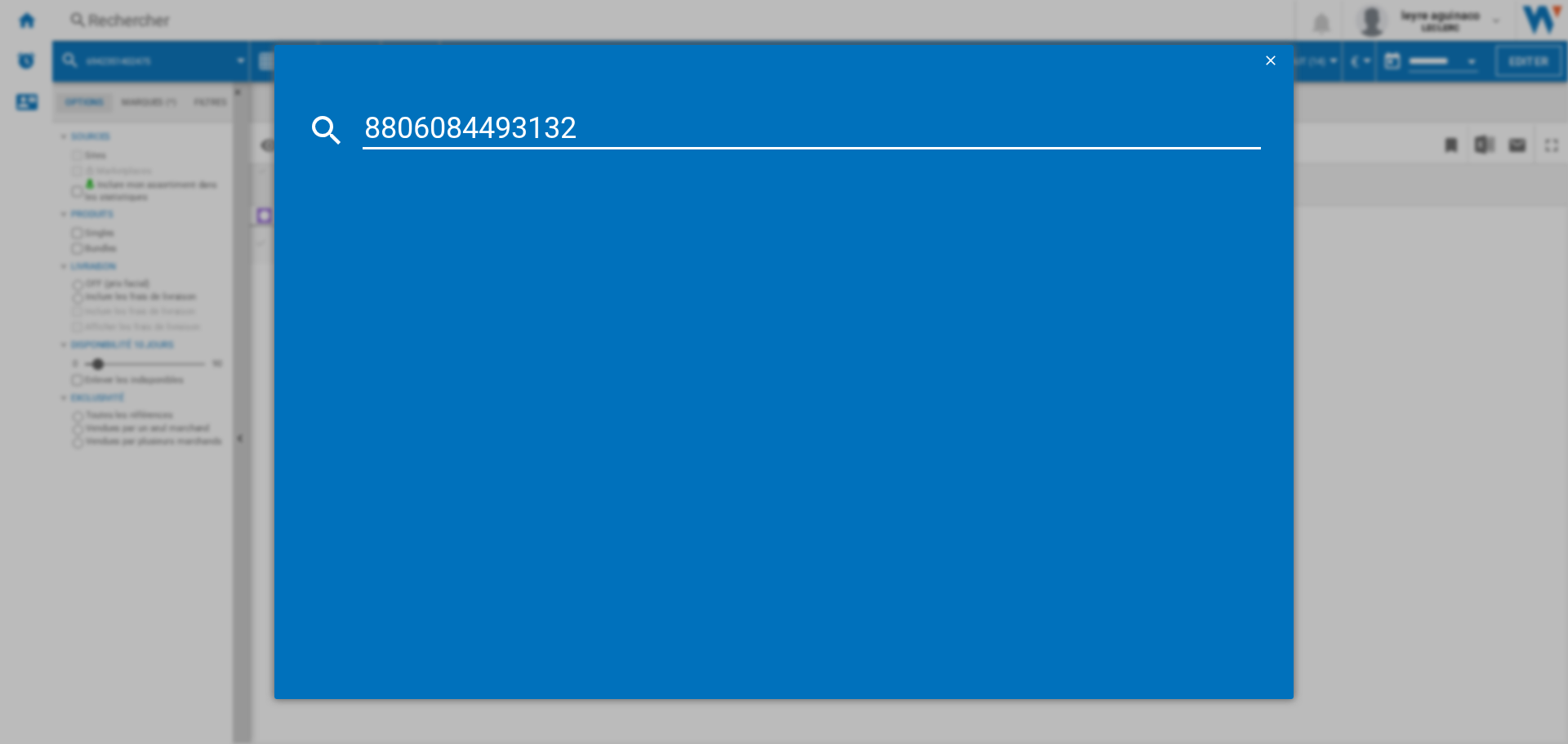
type input "8806084493132"
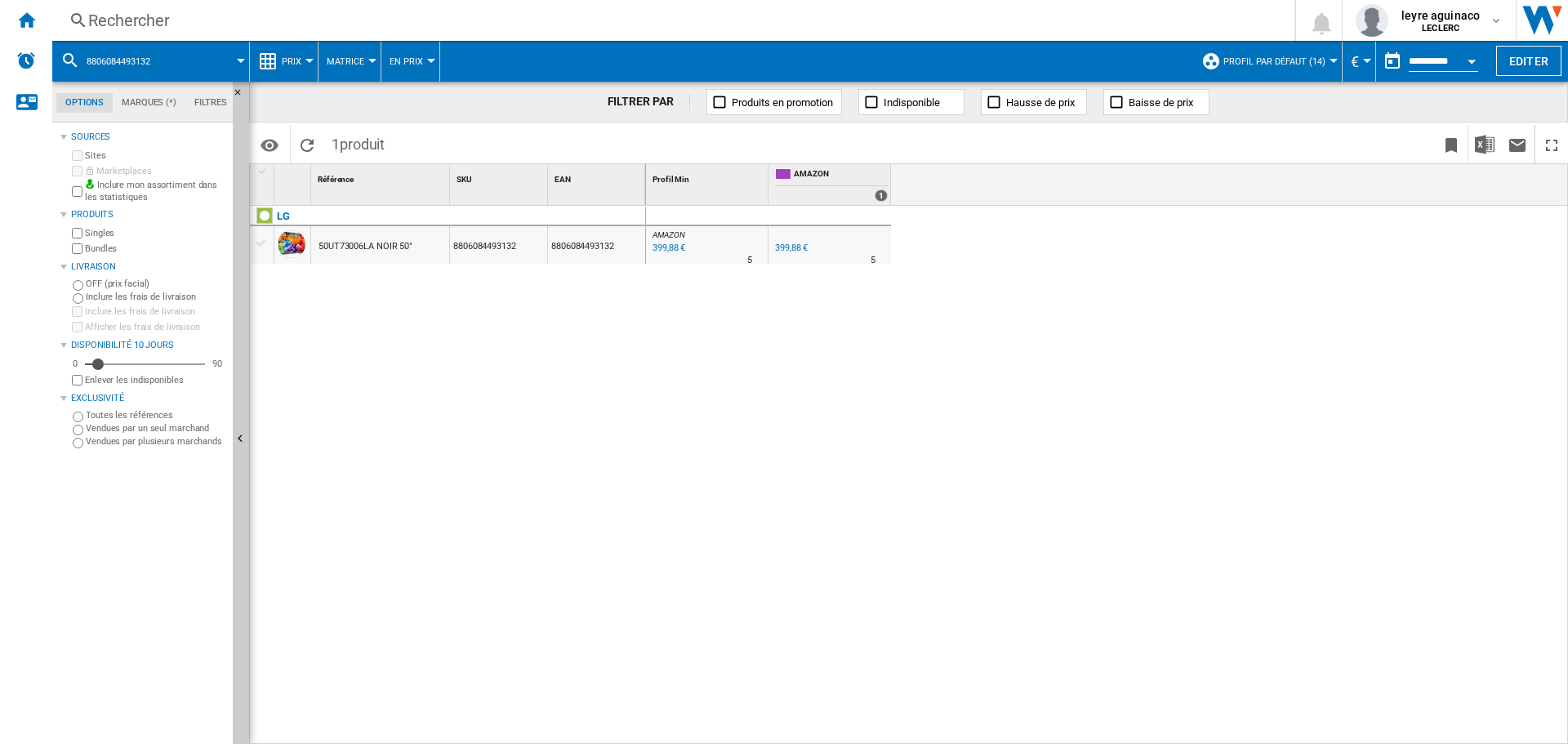
click at [791, 245] on div "399,88 €" at bounding box center [792, 248] width 32 height 11
click at [552, 20] on div "Rechercher" at bounding box center [670, 20] width 1164 height 23
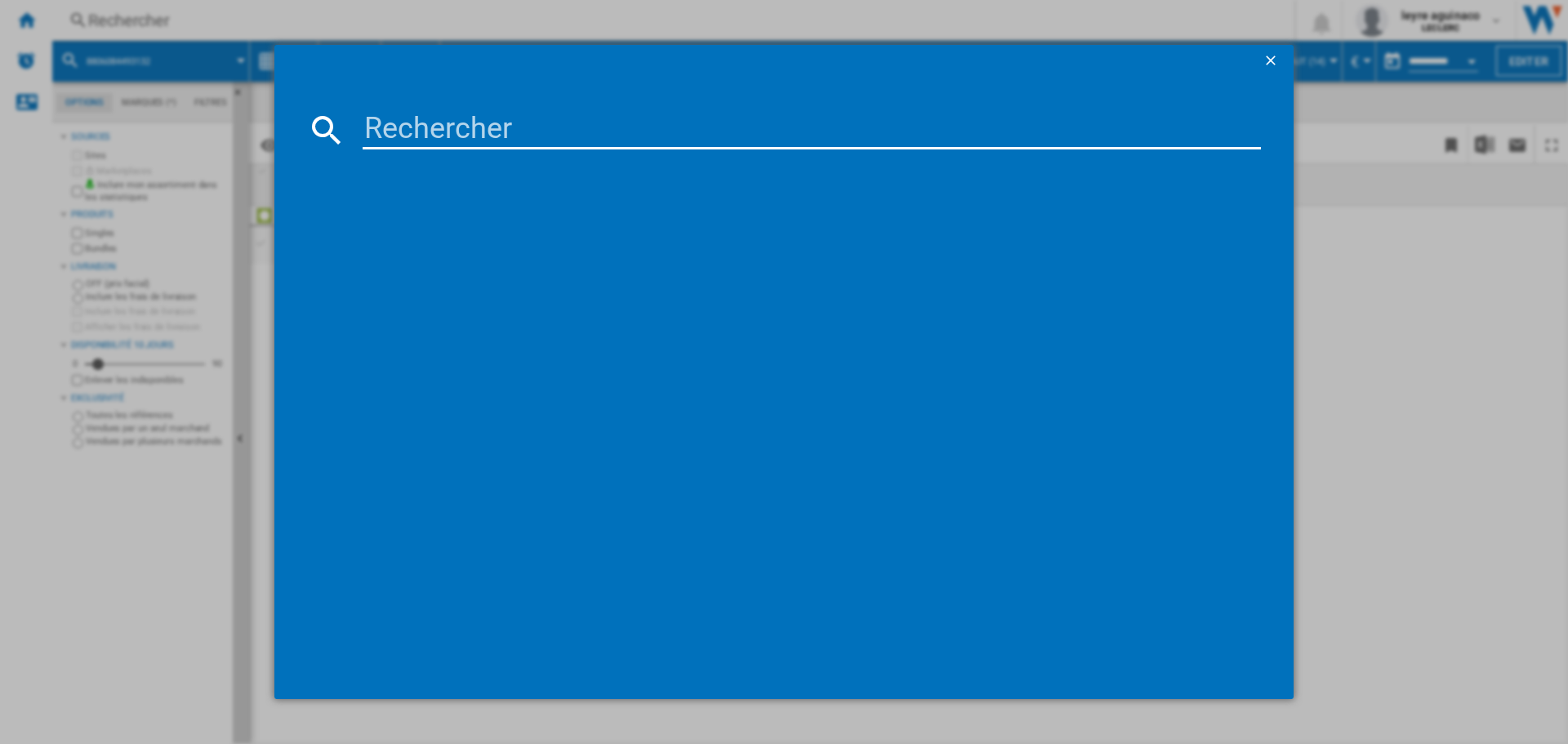
click at [530, 120] on input at bounding box center [812, 130] width 899 height 39
type input "8806096349069"
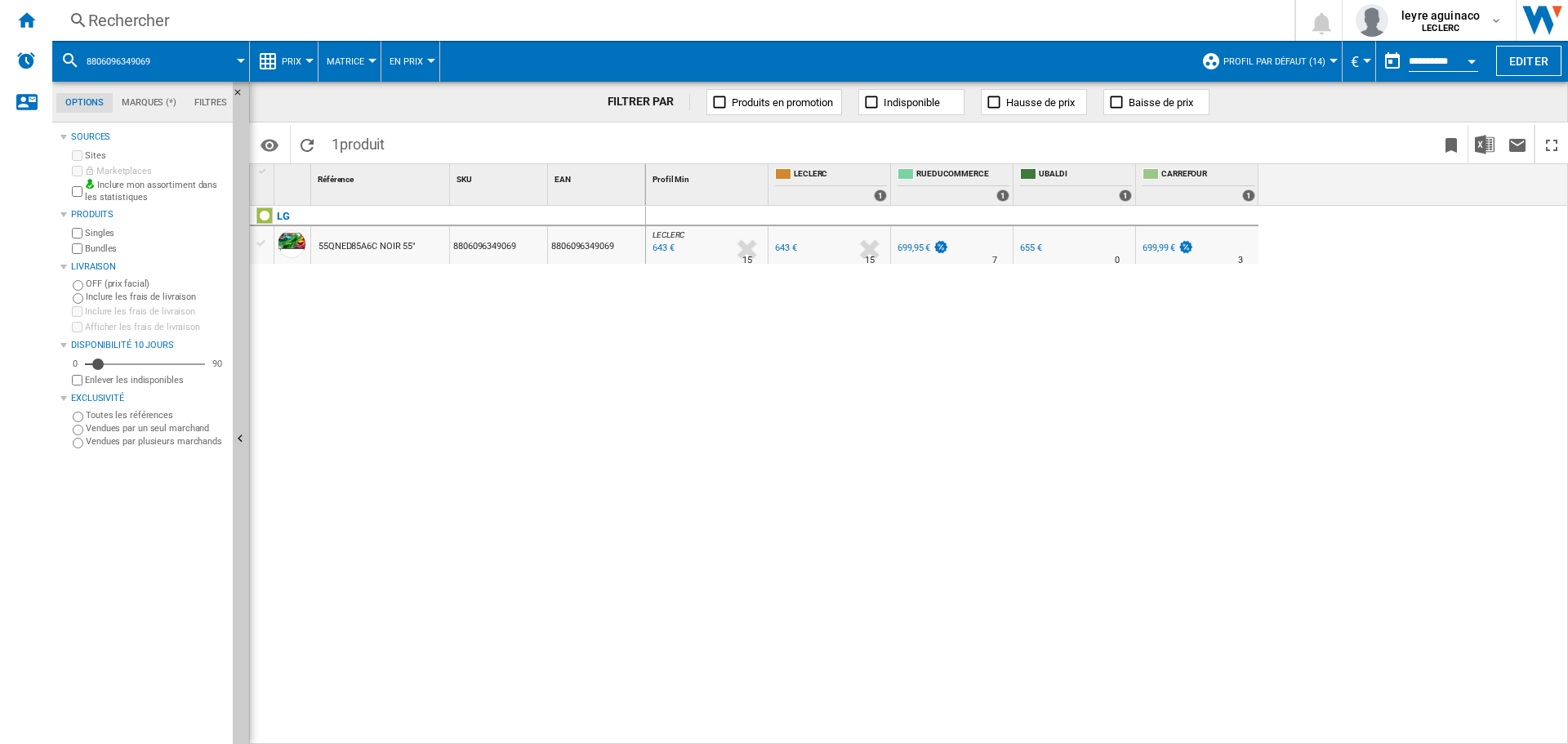
click at [1035, 245] on div "655 €" at bounding box center [1031, 248] width 22 height 11
click at [452, 13] on div "Rechercher" at bounding box center [670, 20] width 1164 height 23
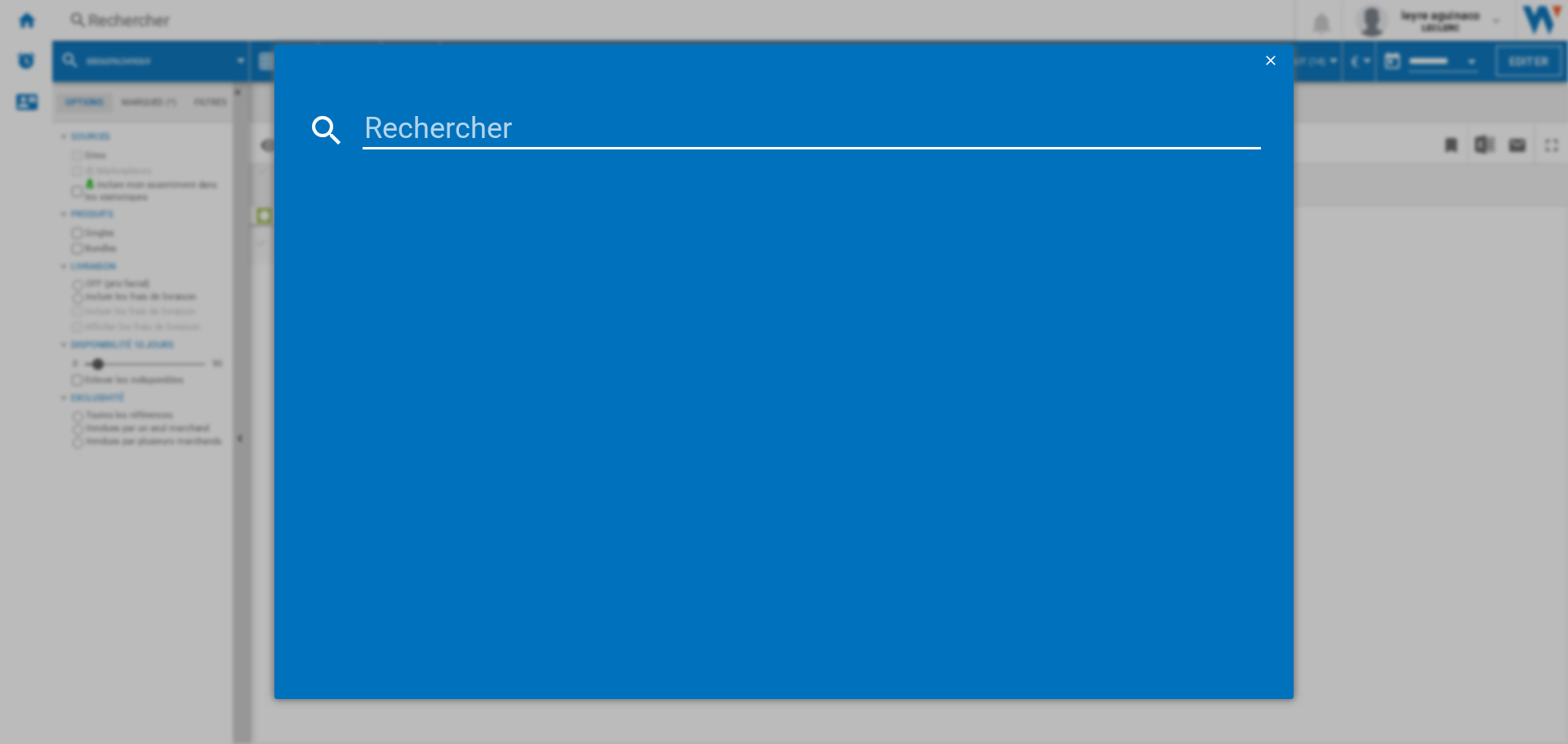
click at [437, 123] on input at bounding box center [812, 130] width 899 height 39
type input "8806091547798"
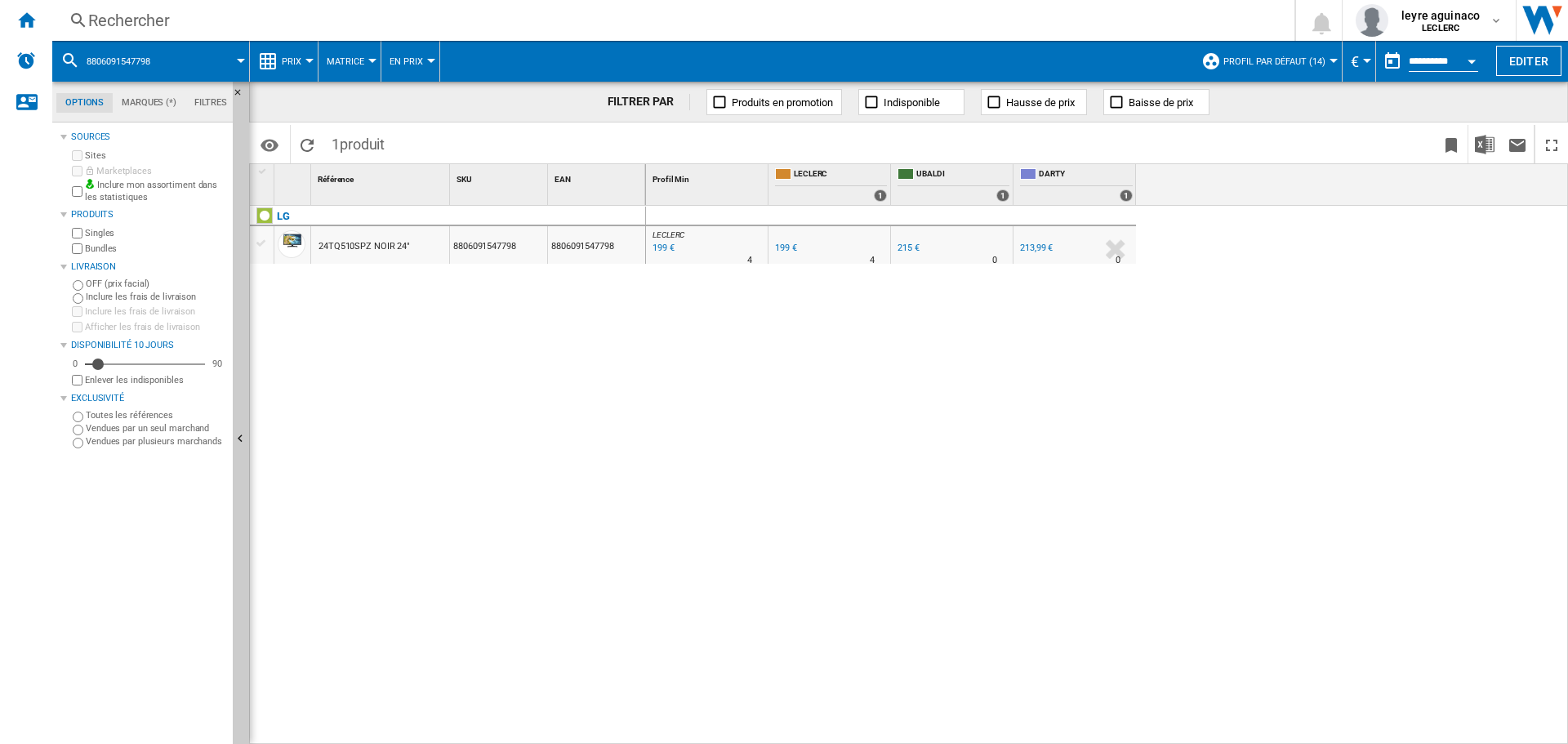
click at [1032, 249] on div "213,99 €" at bounding box center [1036, 248] width 32 height 11
click at [567, 20] on div "Rechercher" at bounding box center [670, 20] width 1164 height 23
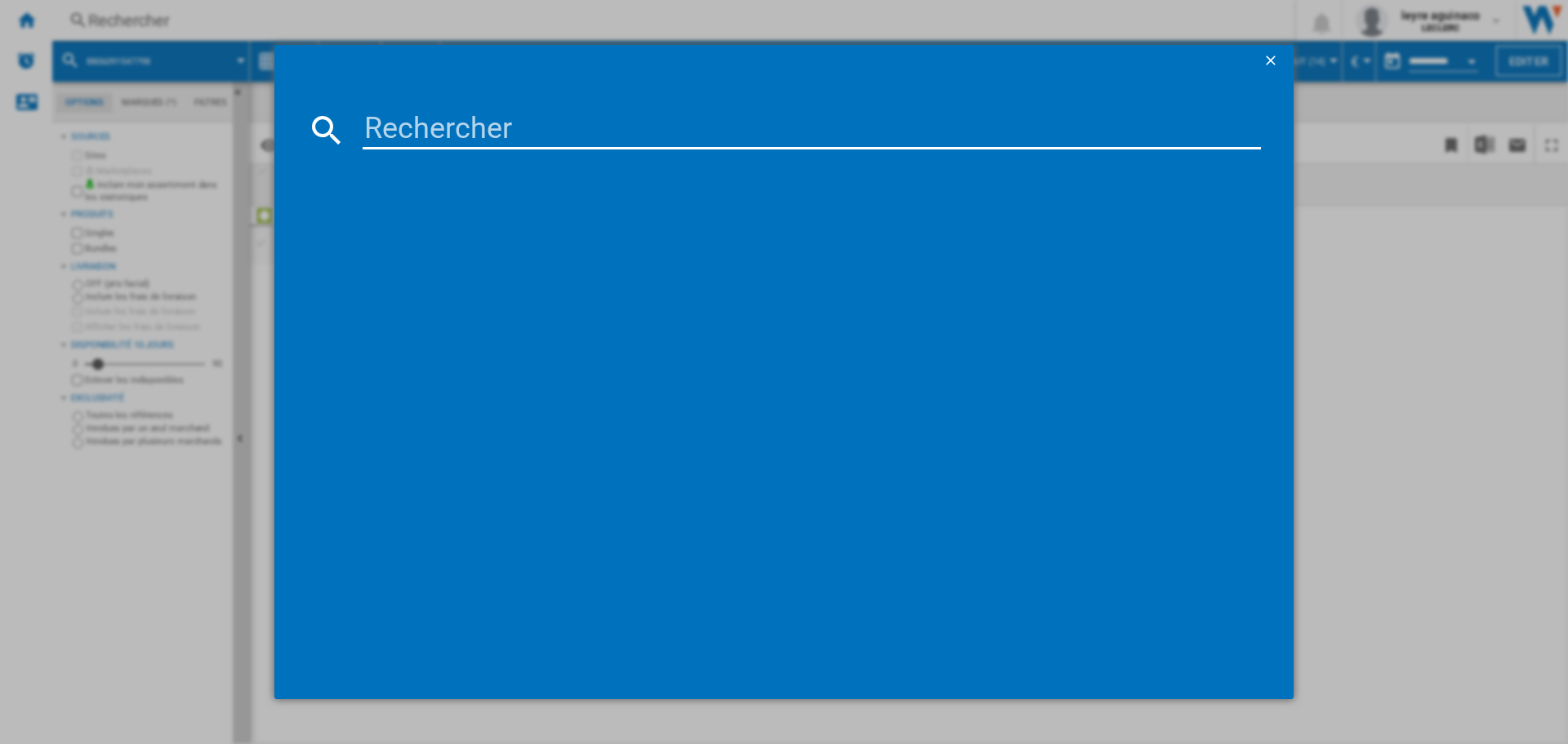
click at [568, 127] on input at bounding box center [812, 130] width 899 height 39
type input "8718863041963"
